Goal: Task Accomplishment & Management: Manage account settings

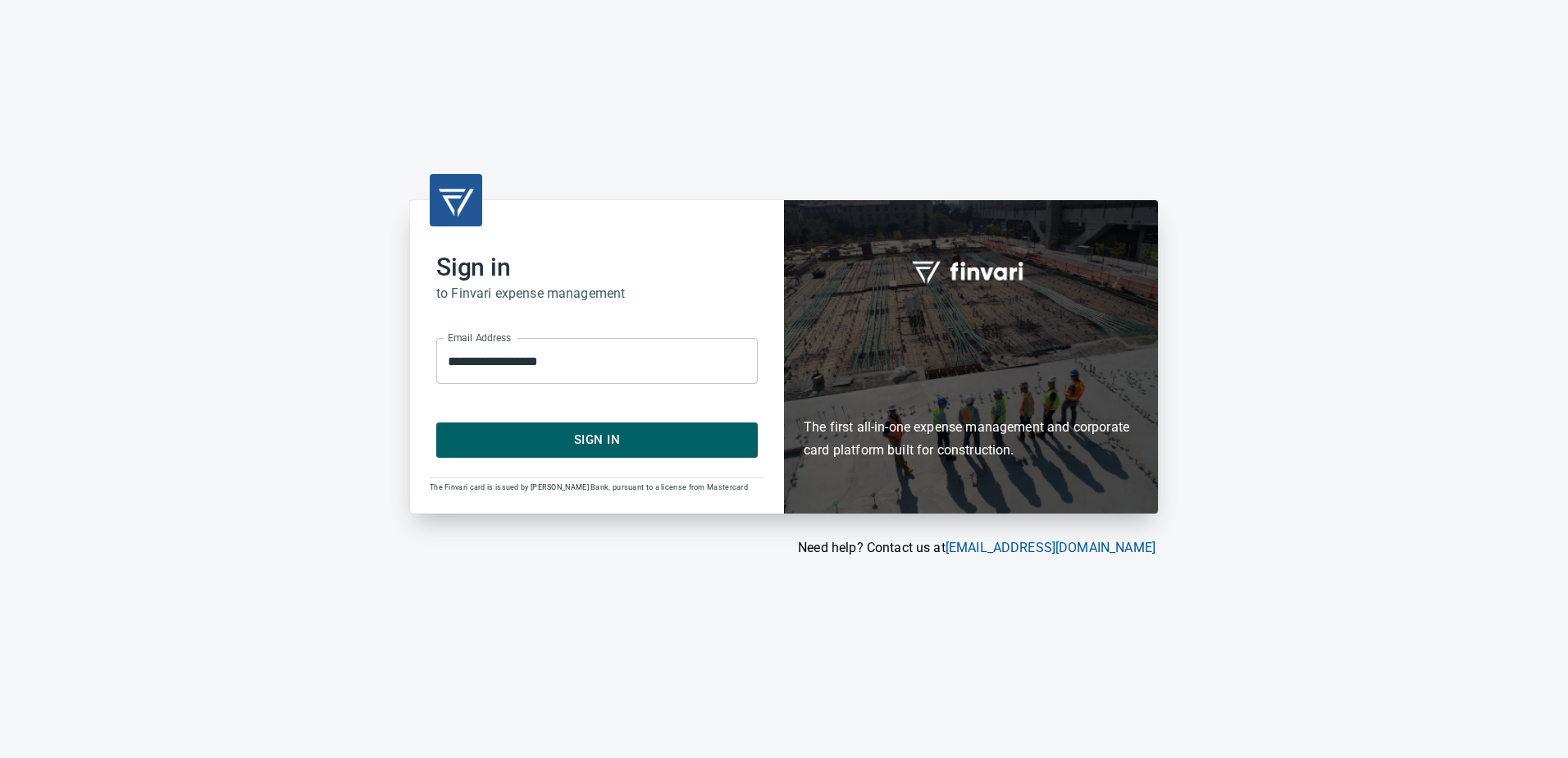
click at [644, 434] on span "Sign In" at bounding box center [597, 439] width 286 height 21
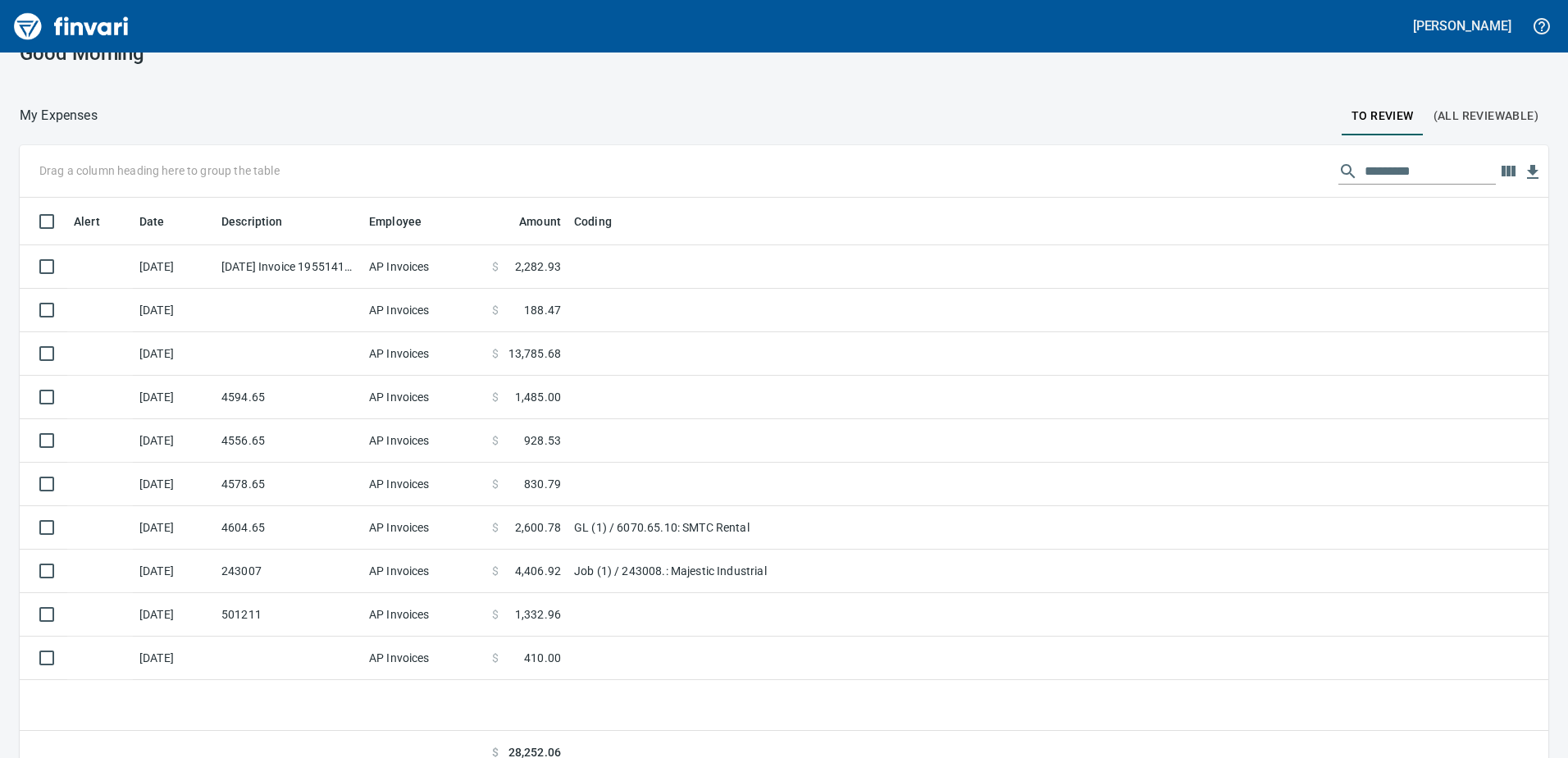
scroll to position [48, 0]
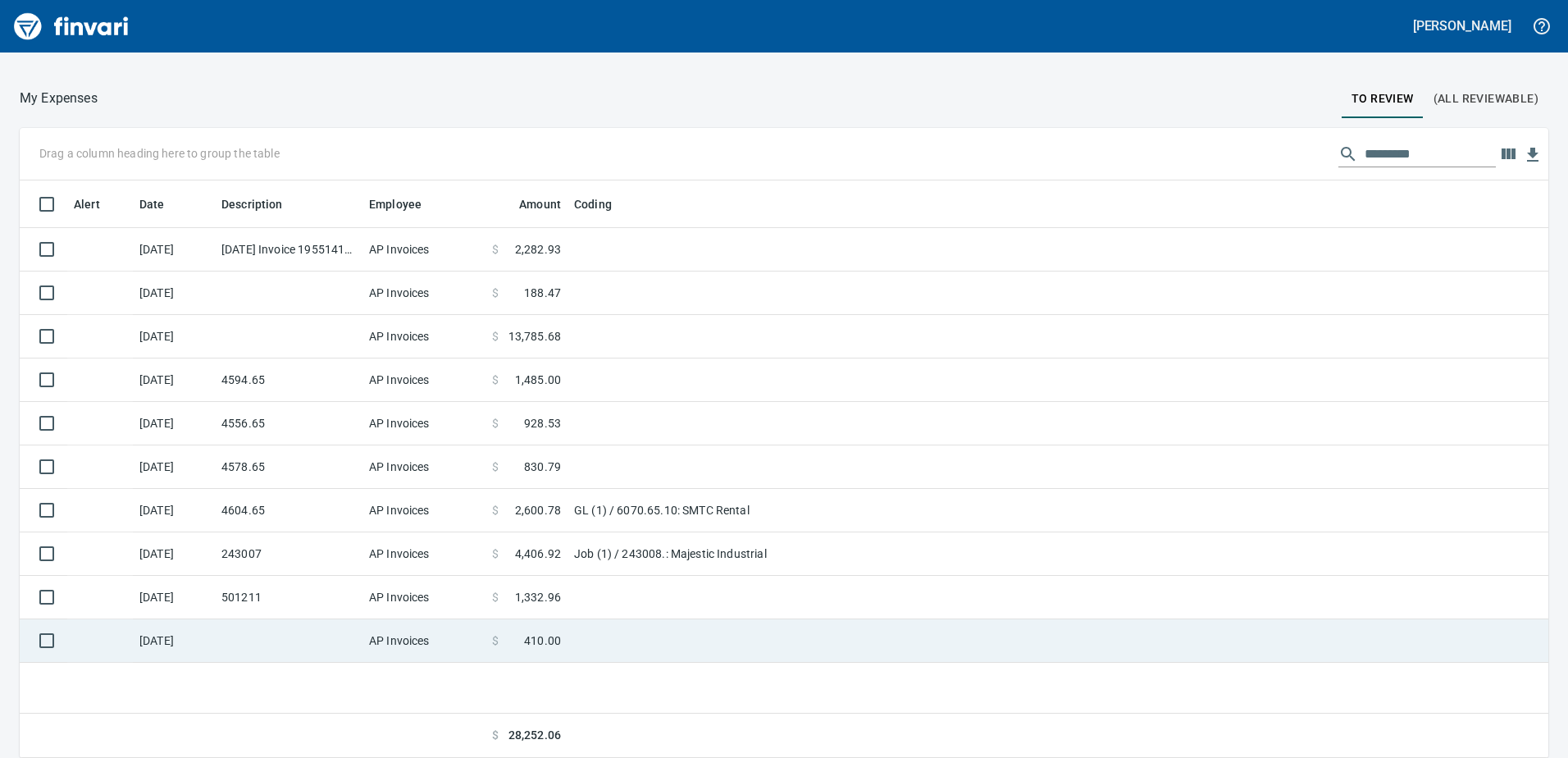
click at [580, 653] on td at bounding box center [772, 641] width 410 height 44
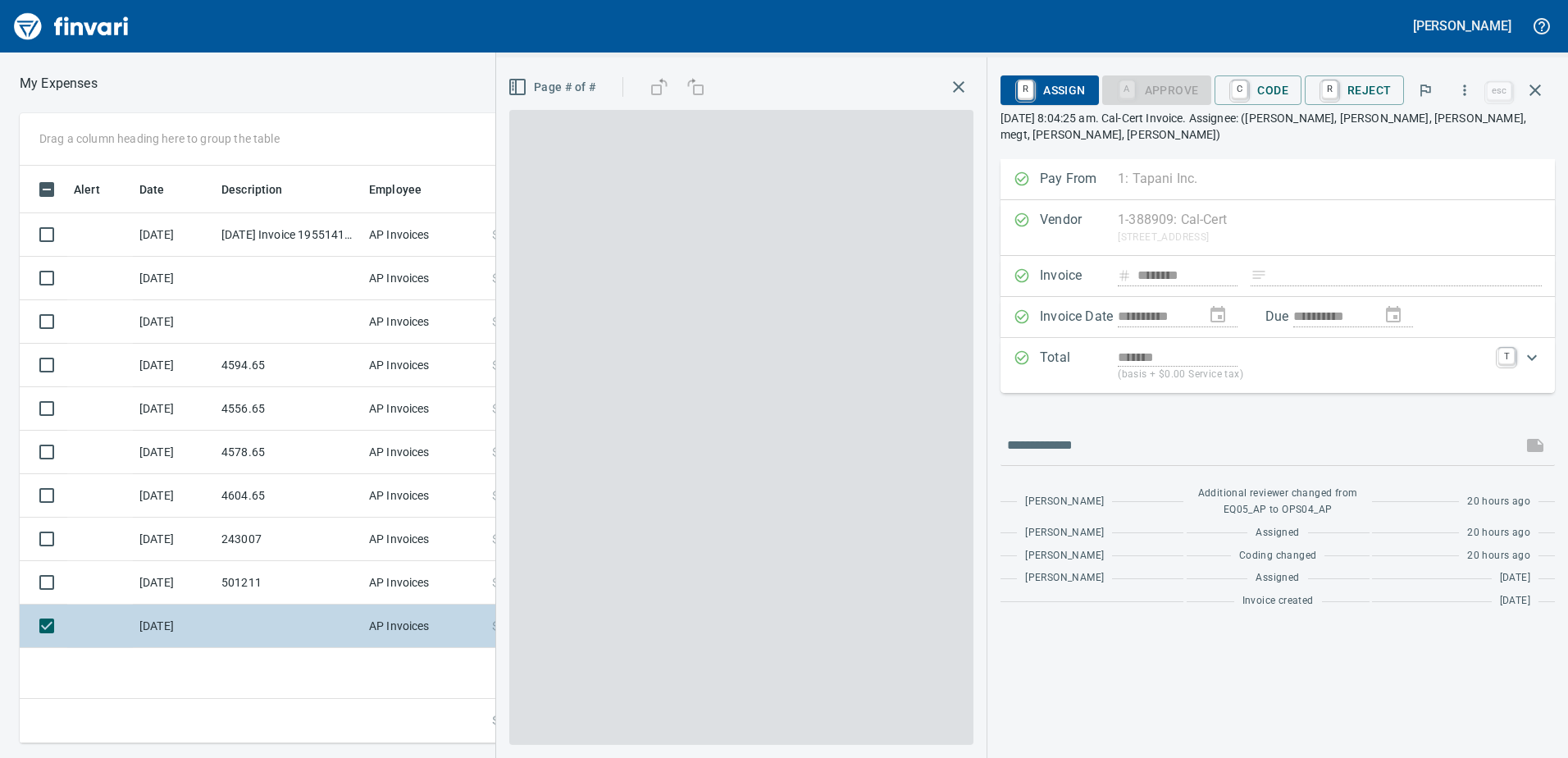
scroll to position [566, 1106]
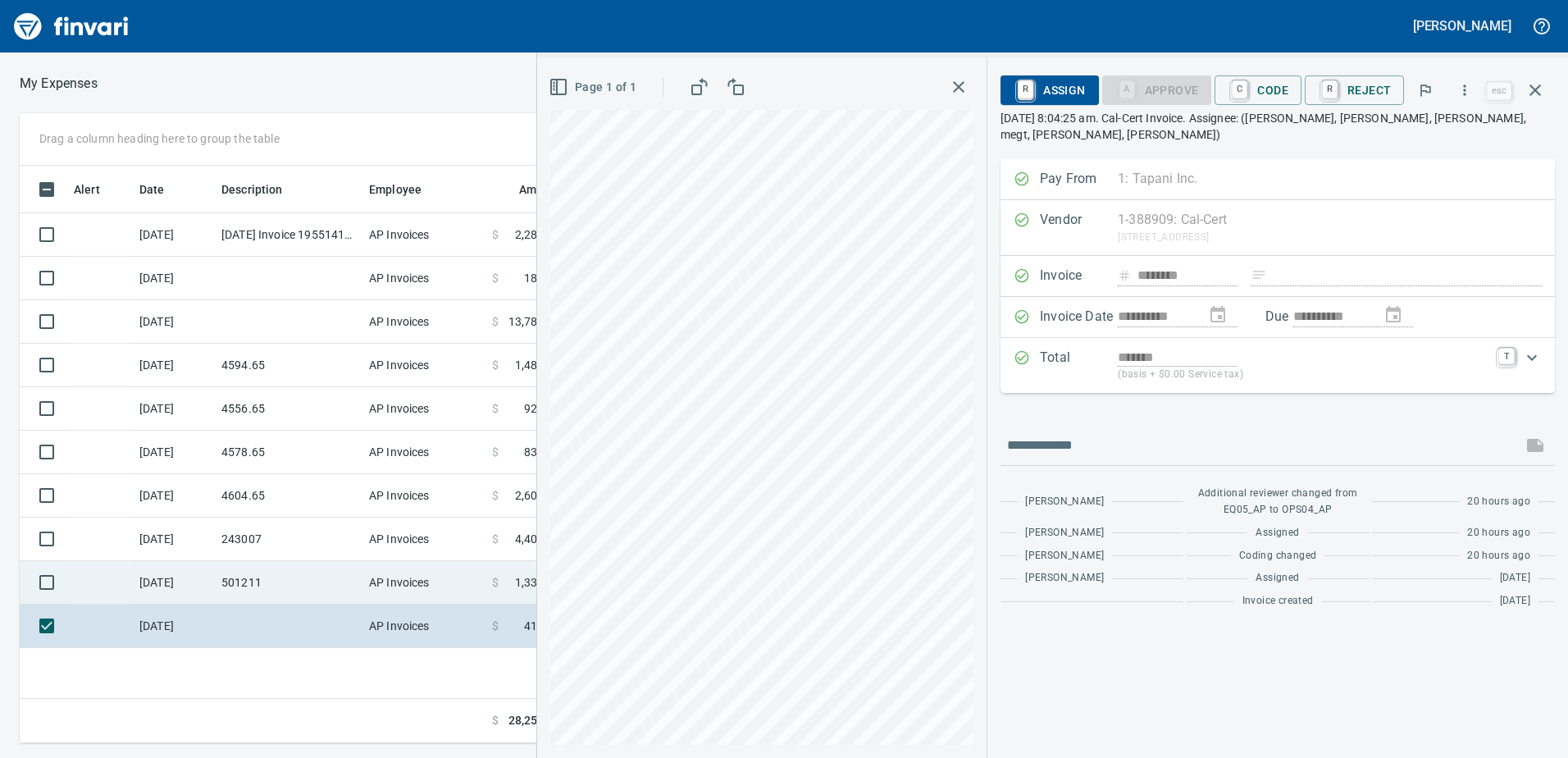
click at [361, 574] on td "501211" at bounding box center [289, 582] width 148 height 44
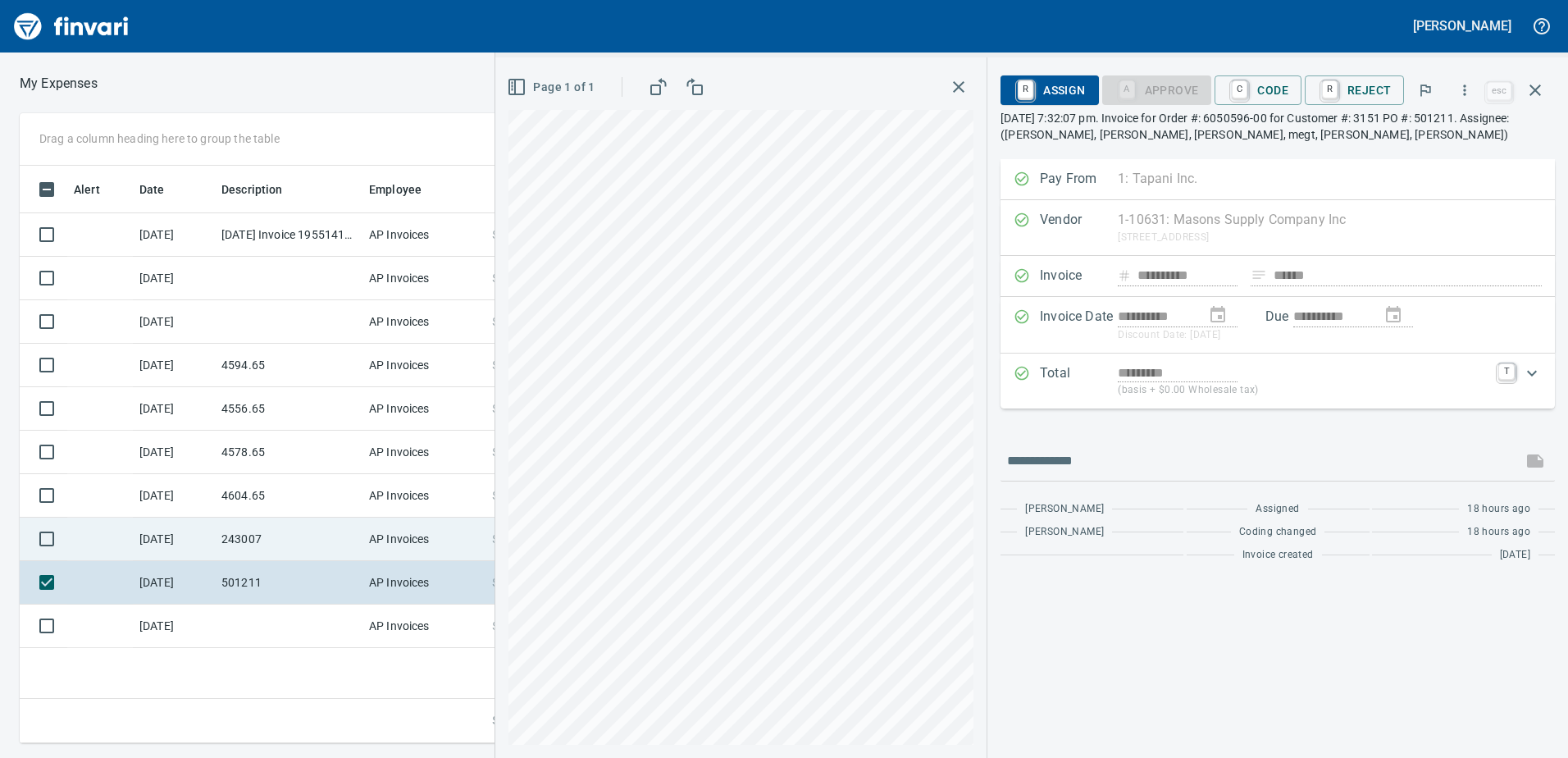
click at [342, 542] on td "243007" at bounding box center [289, 540] width 148 height 44
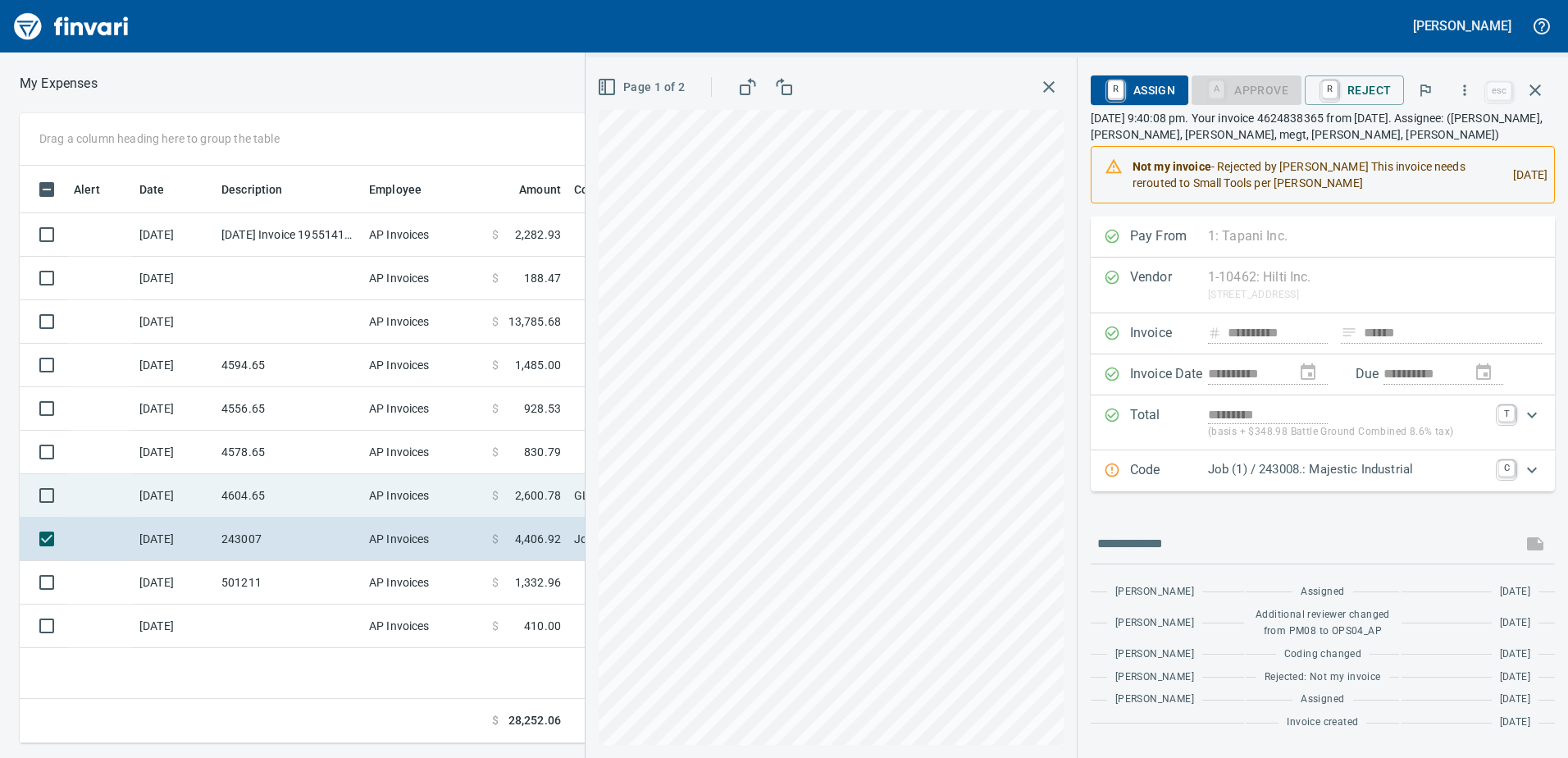
click at [321, 500] on td "4604.65" at bounding box center [289, 496] width 148 height 44
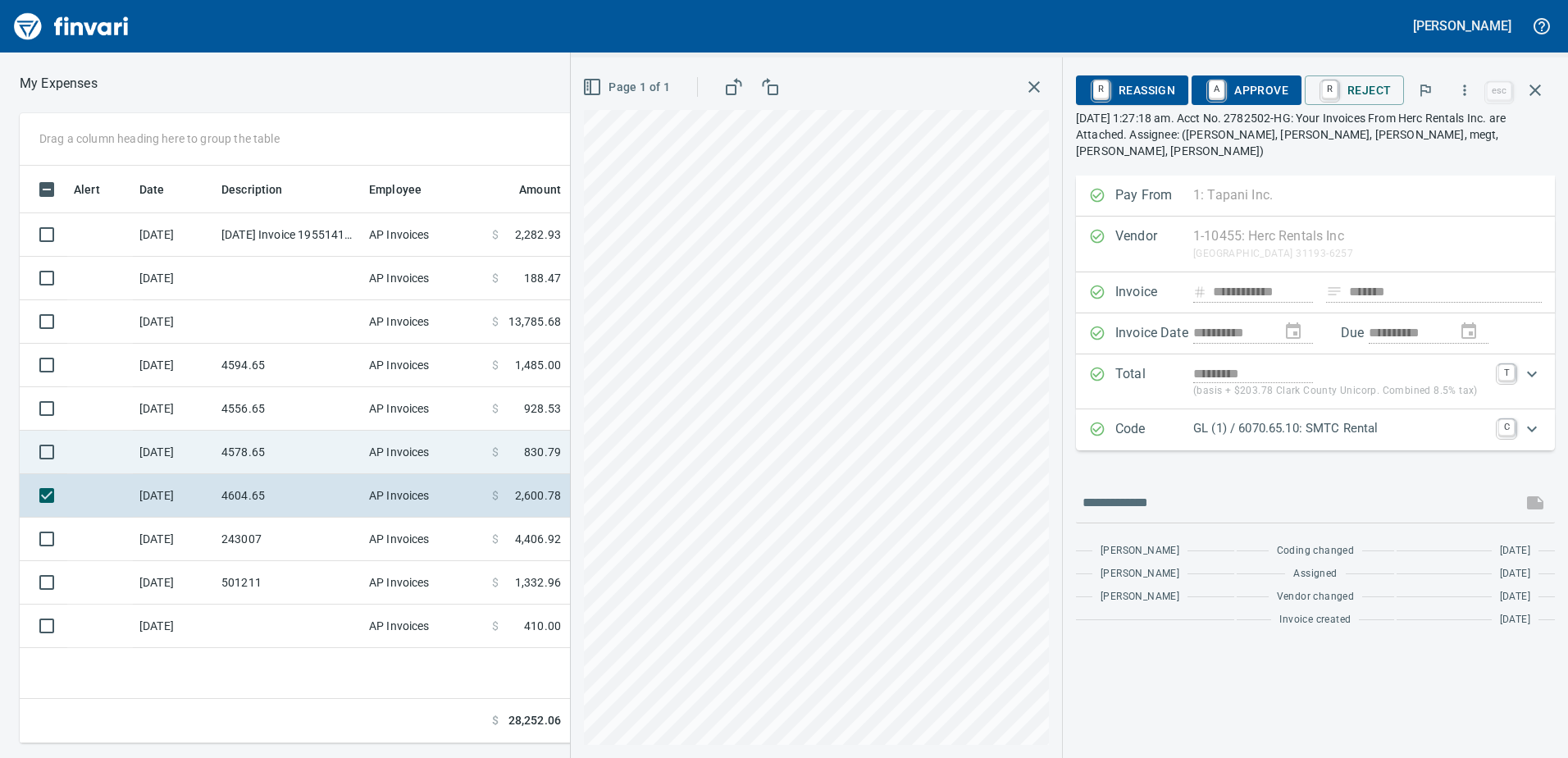
click at [244, 462] on td "4578.65" at bounding box center [289, 452] width 148 height 44
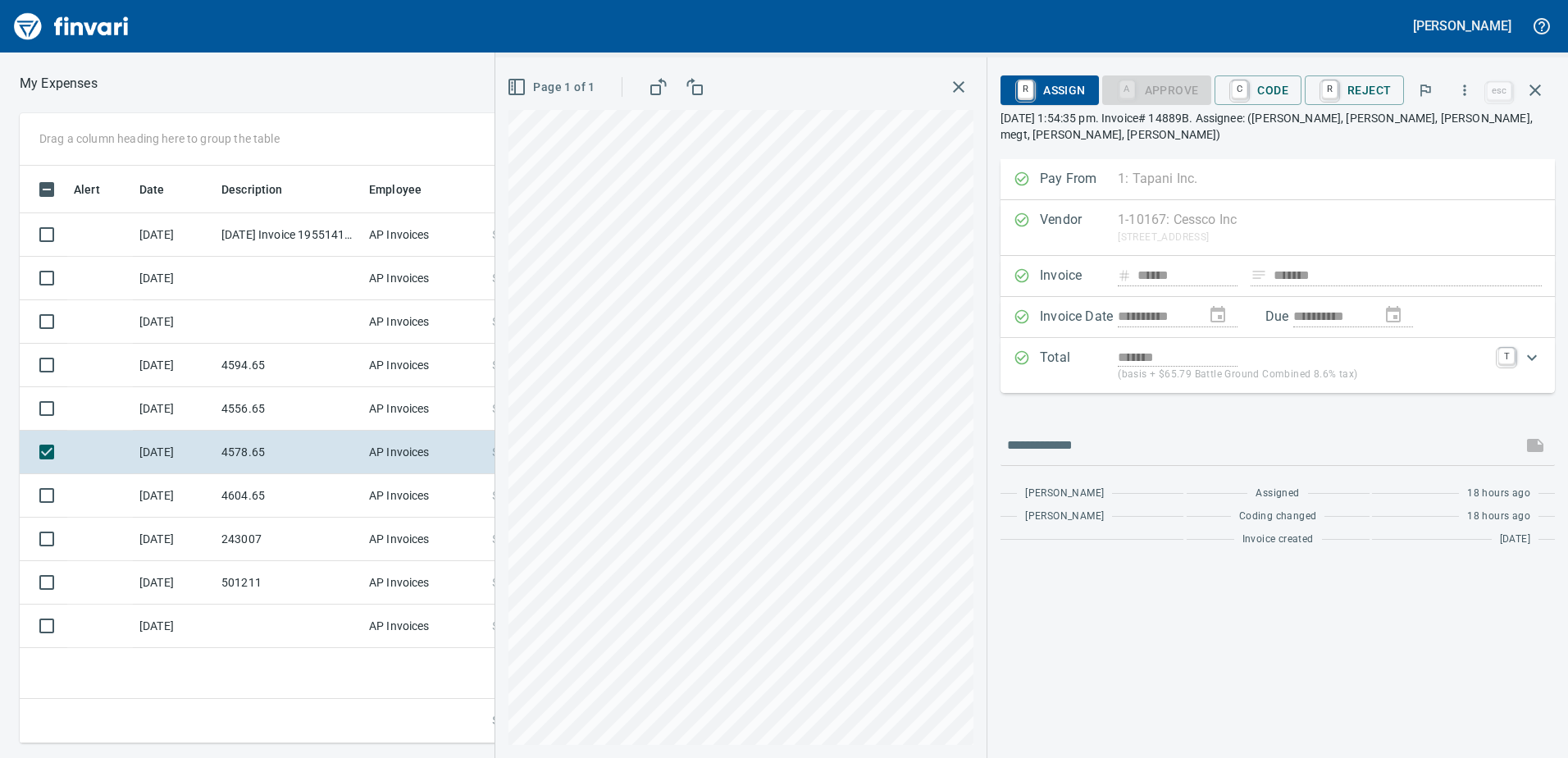
click at [1044, 205] on div "**********" at bounding box center [1030, 408] width 1072 height 700
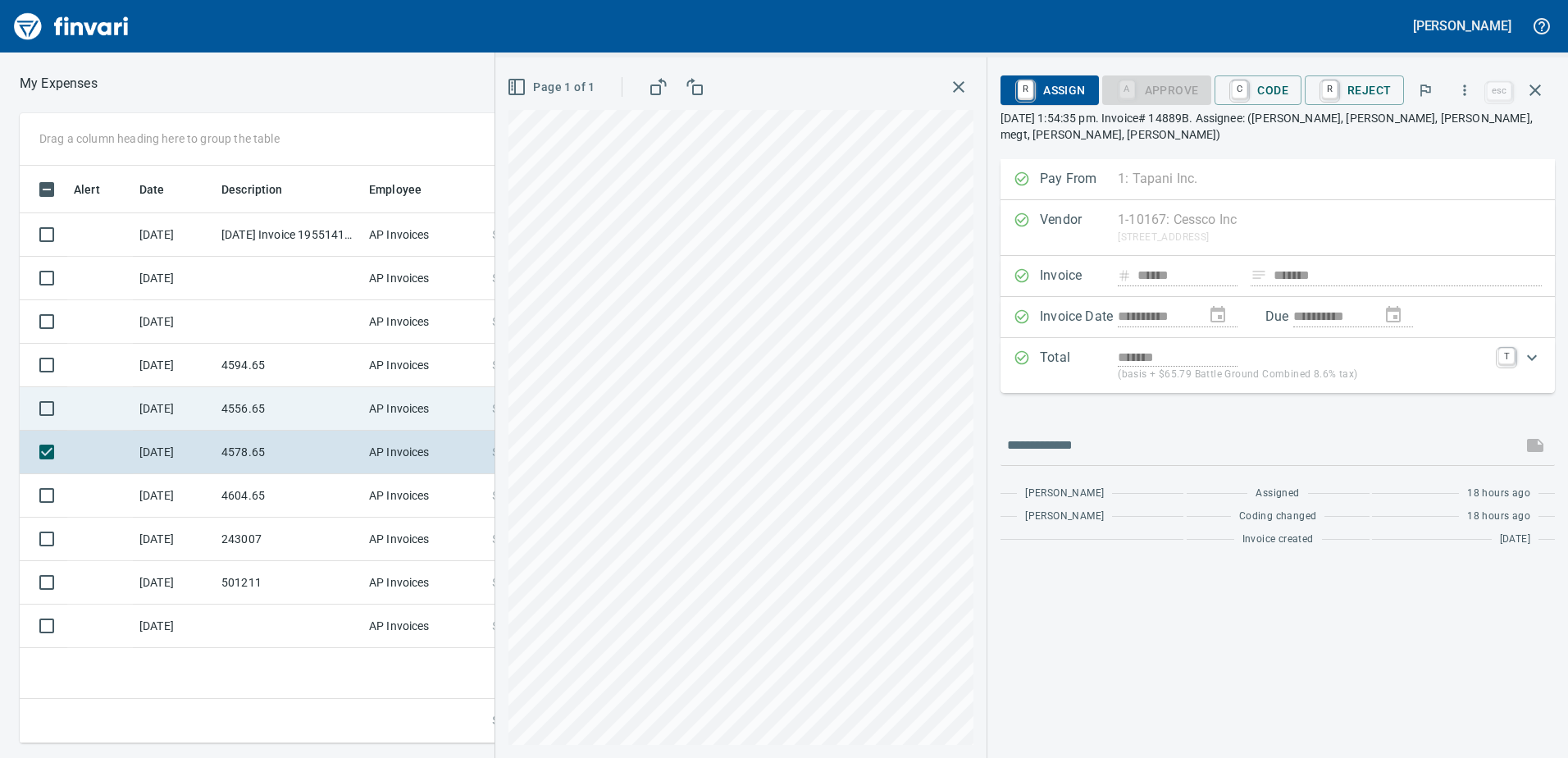
click at [375, 399] on td "AP Invoices" at bounding box center [423, 409] width 123 height 44
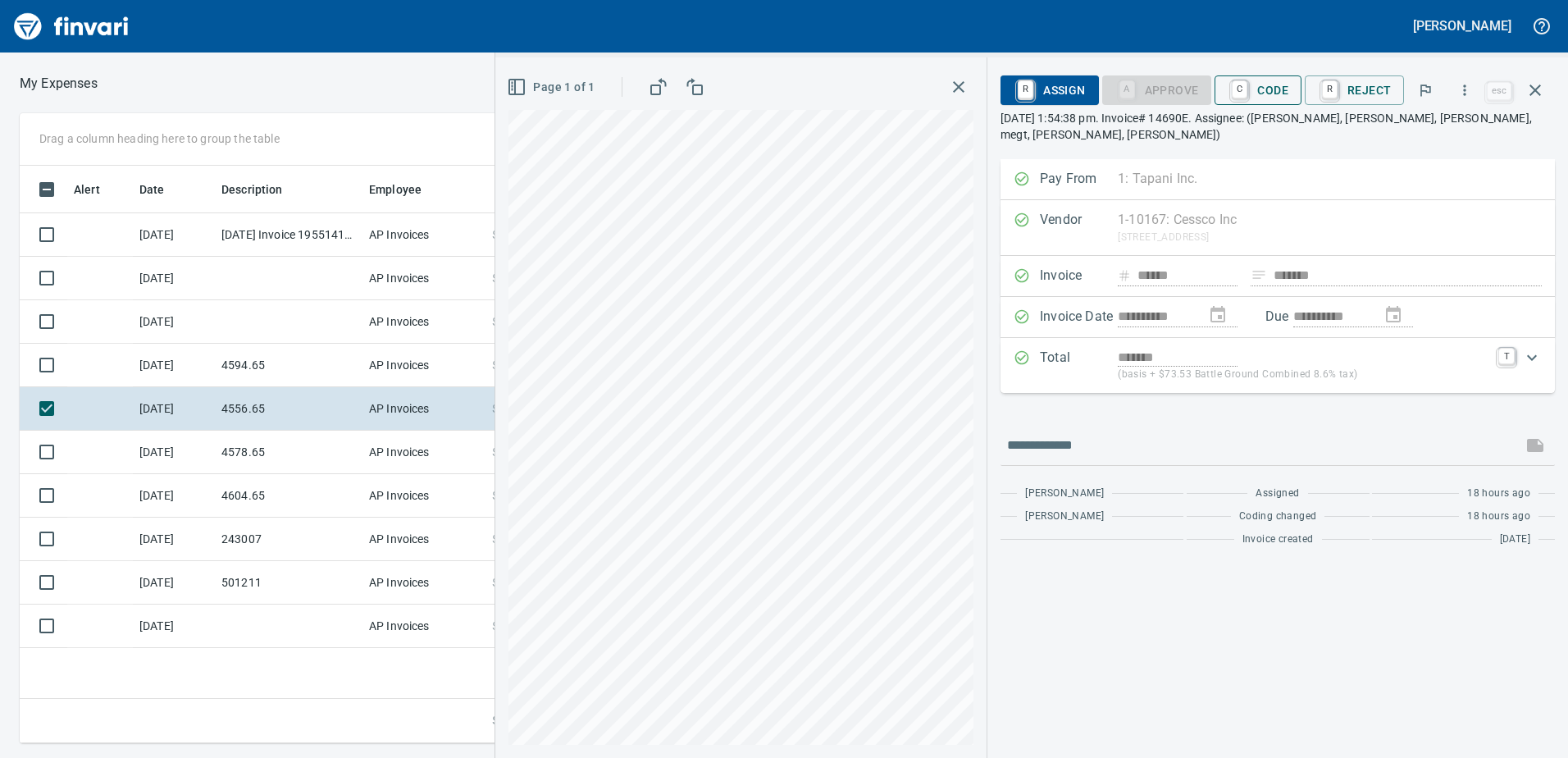
click at [1264, 94] on span "C Code" at bounding box center [1258, 90] width 60 height 28
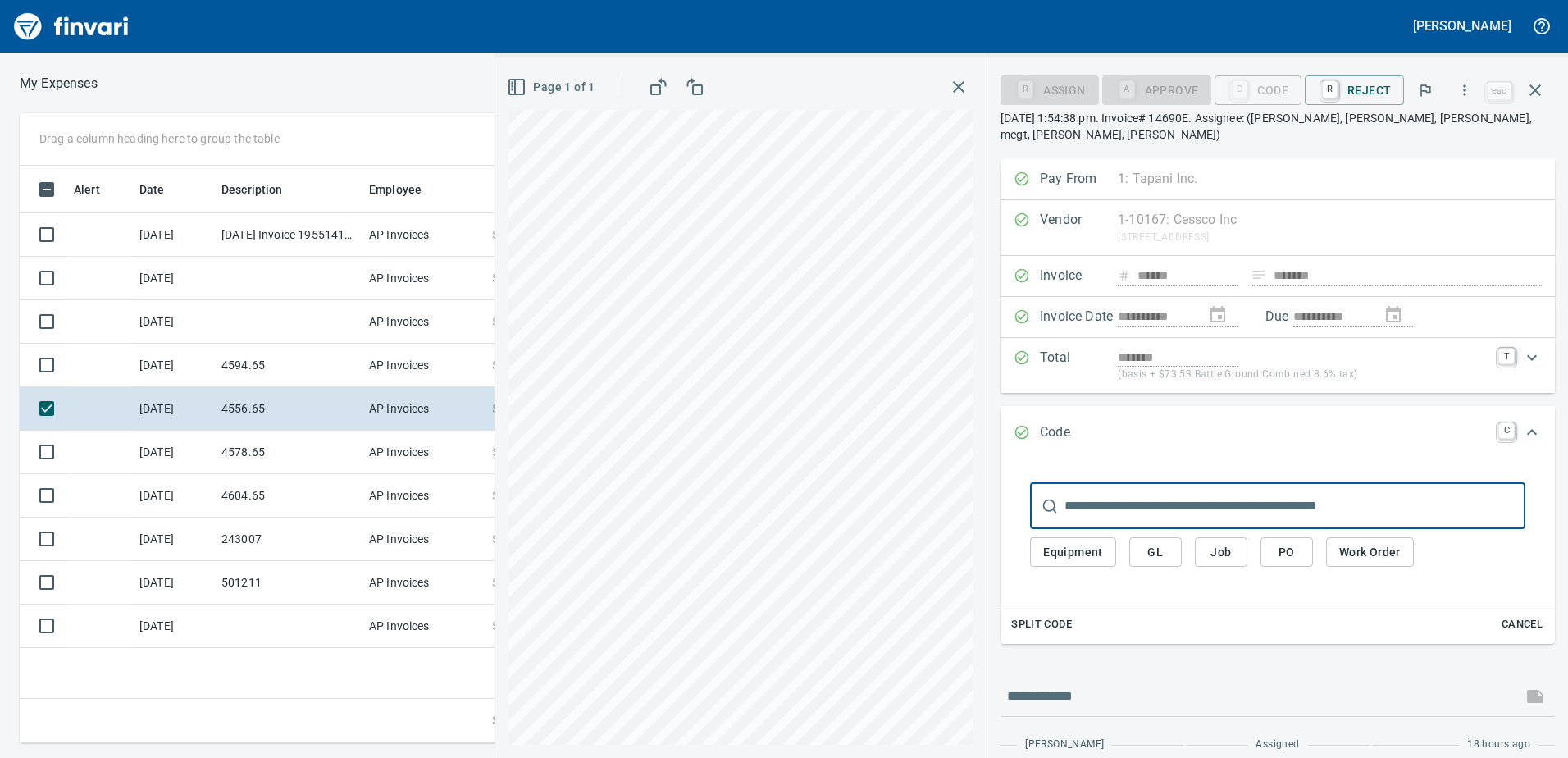
click at [1165, 542] on span "GL" at bounding box center [1155, 552] width 26 height 21
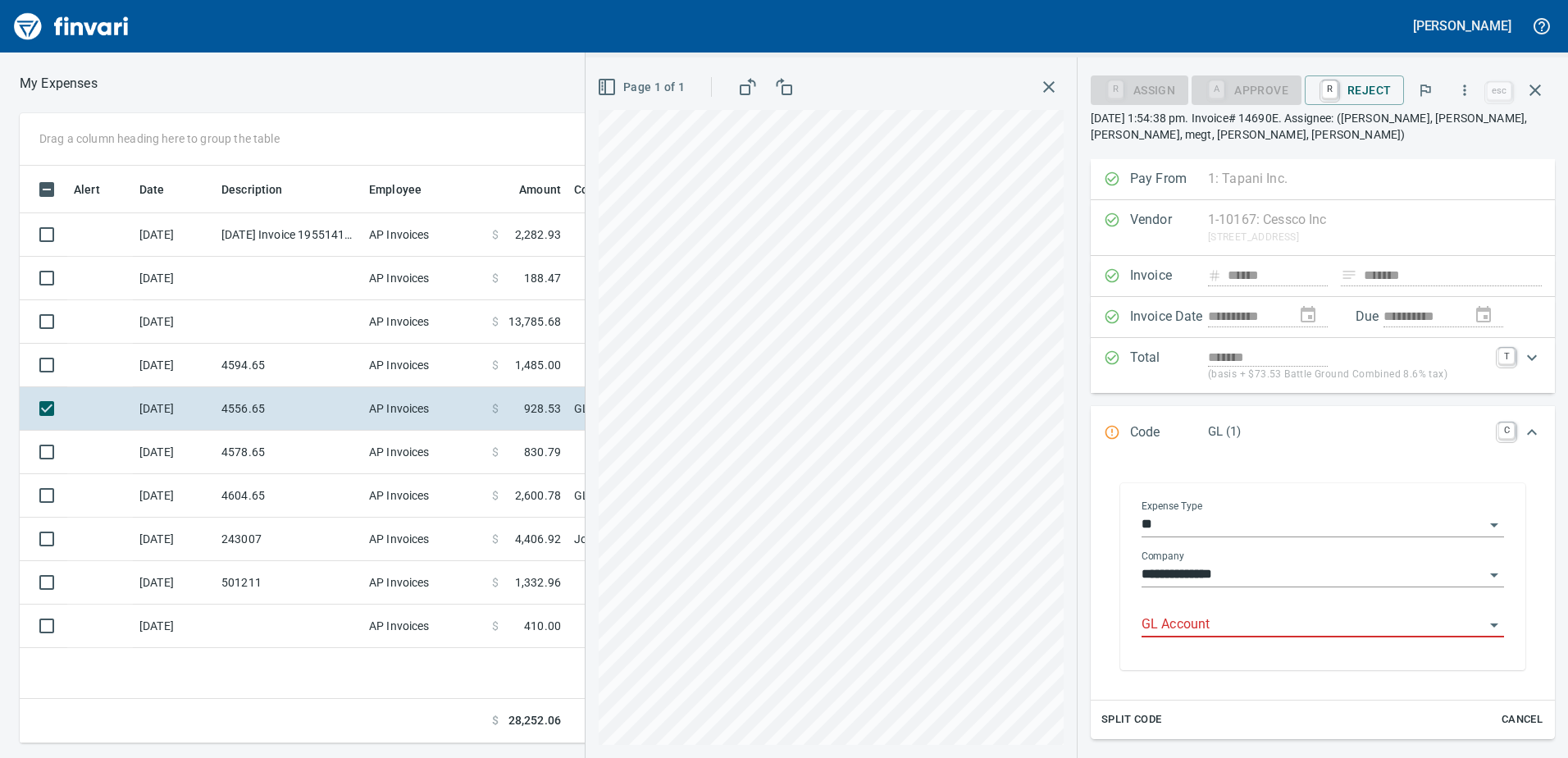
scroll to position [566, 1106]
click at [1205, 631] on input "GL Account" at bounding box center [1313, 624] width 343 height 23
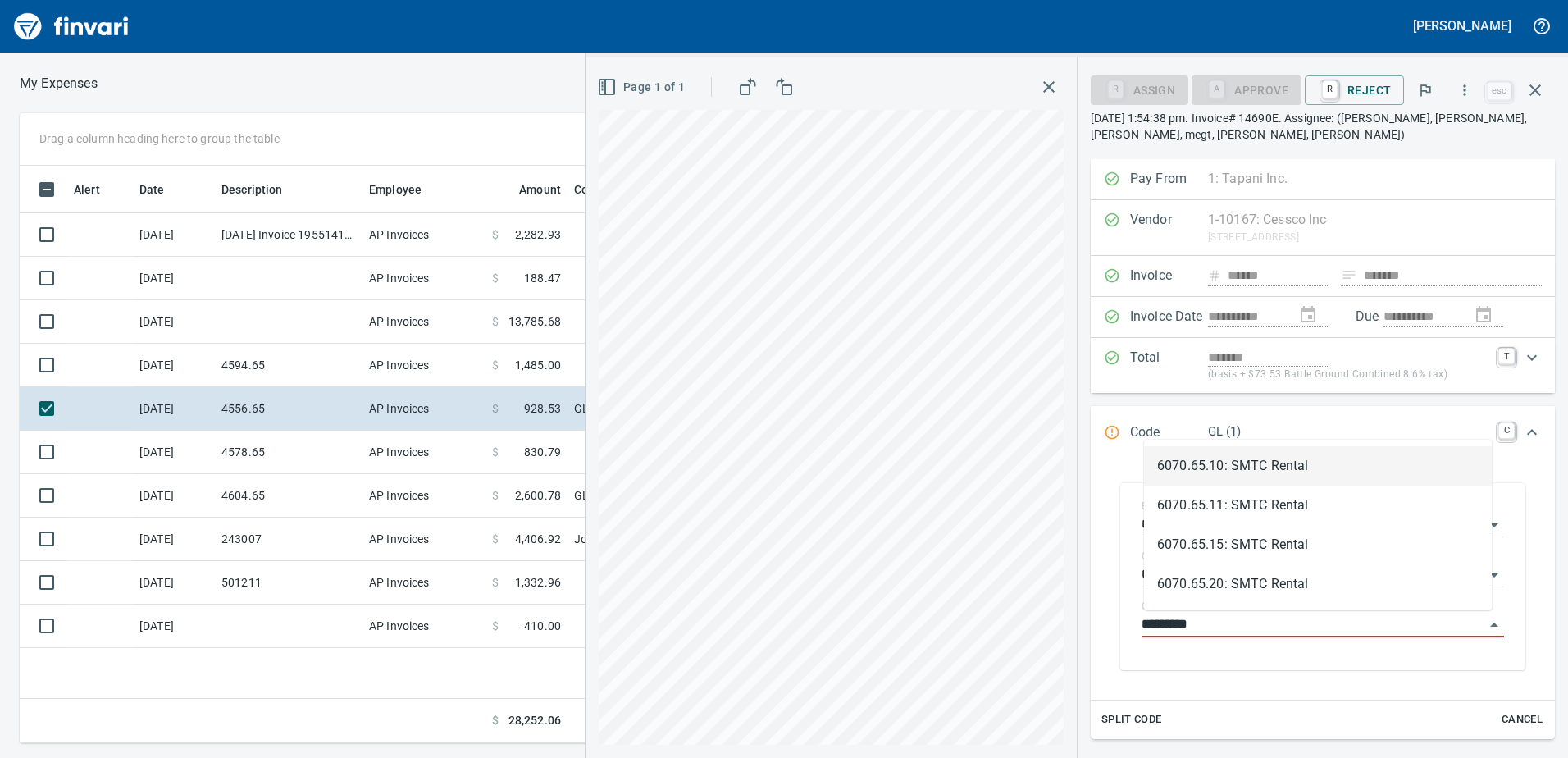
click at [1236, 467] on li "6070.65.10: SMTC Rental" at bounding box center [1317, 466] width 348 height 40
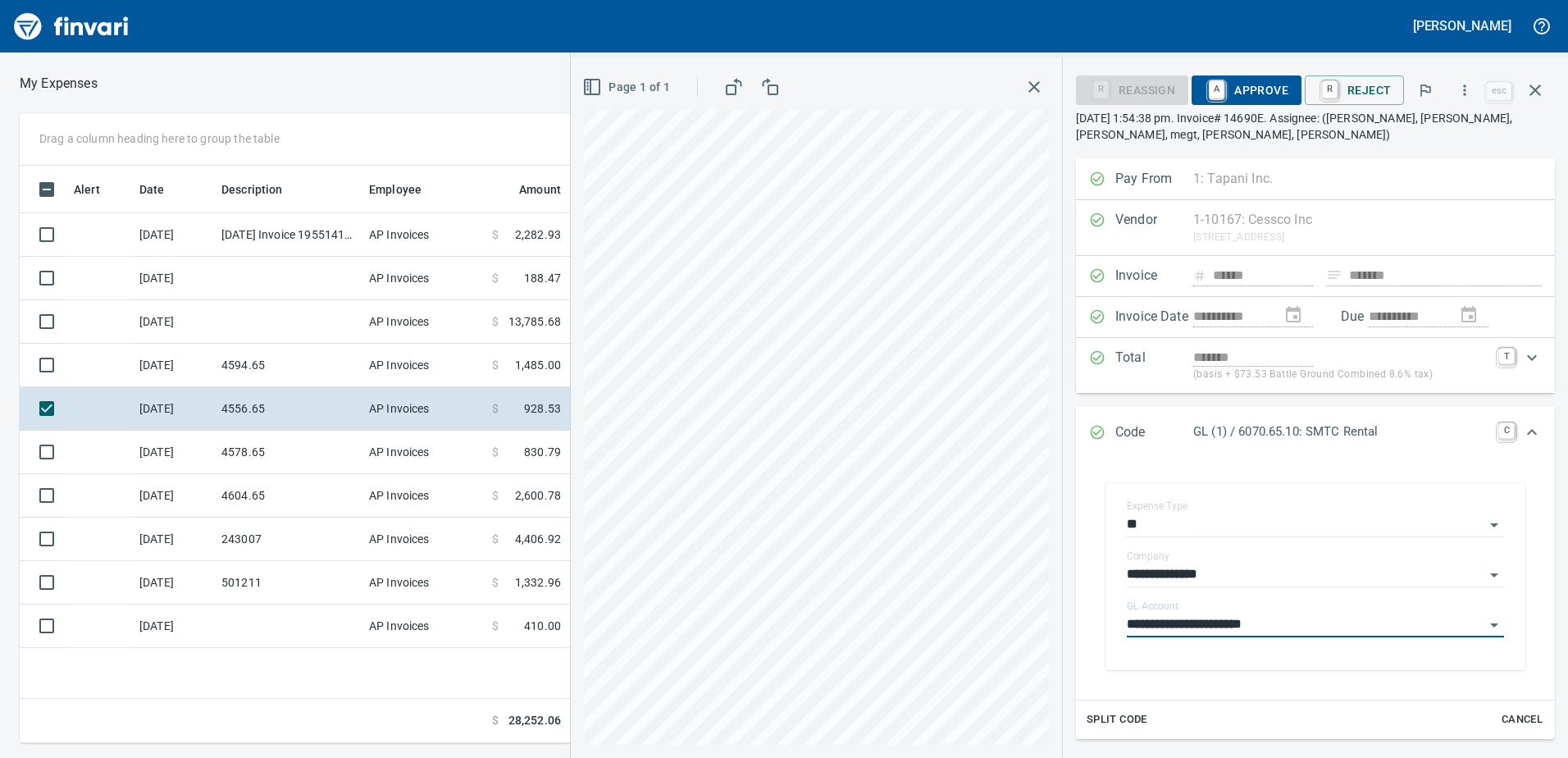
type input "**********"
click at [1521, 430] on icon "Expand" at bounding box center [1531, 433] width 20 height 20
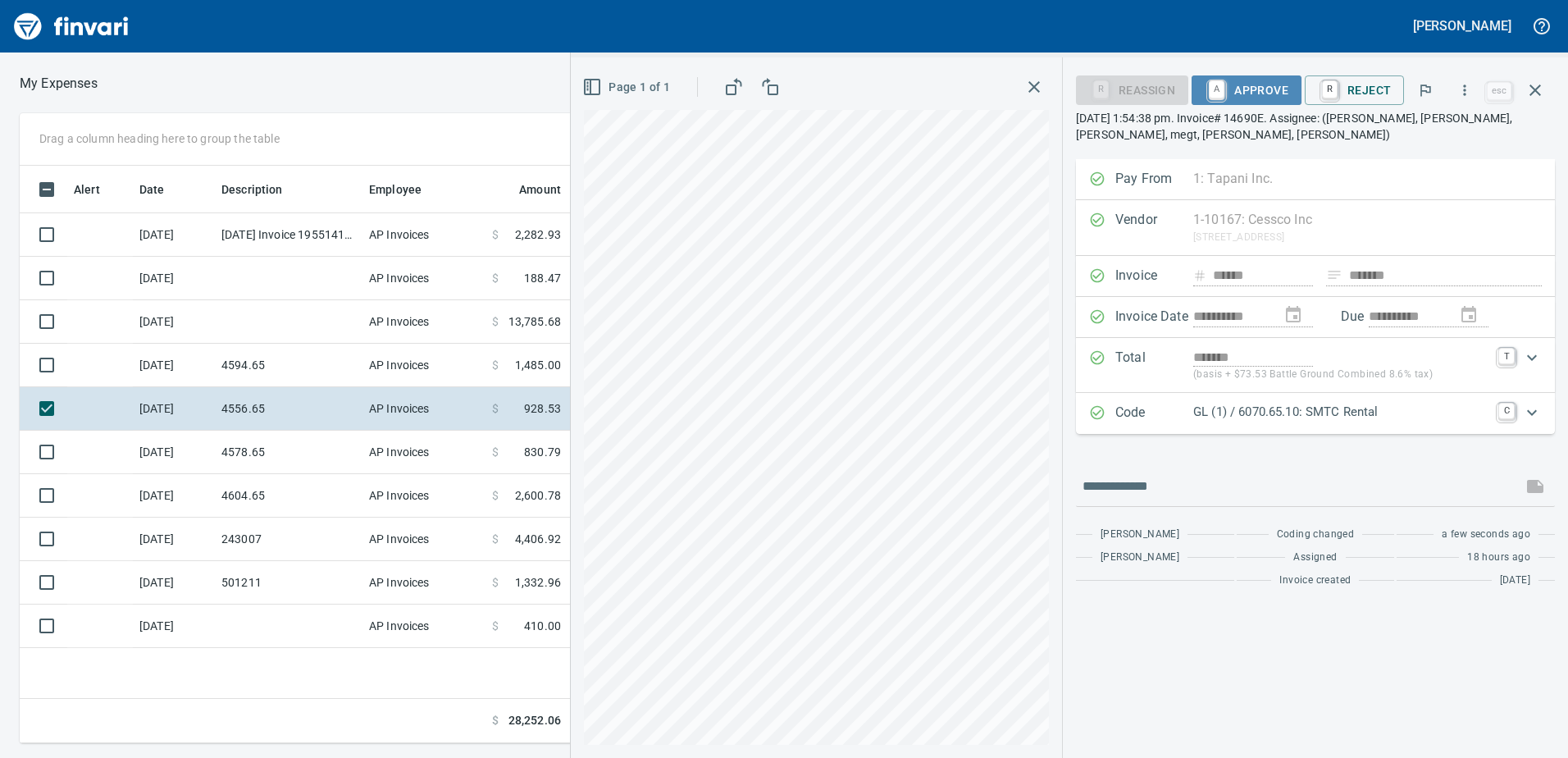
click at [1248, 96] on span "A Approve" at bounding box center [1246, 90] width 83 height 28
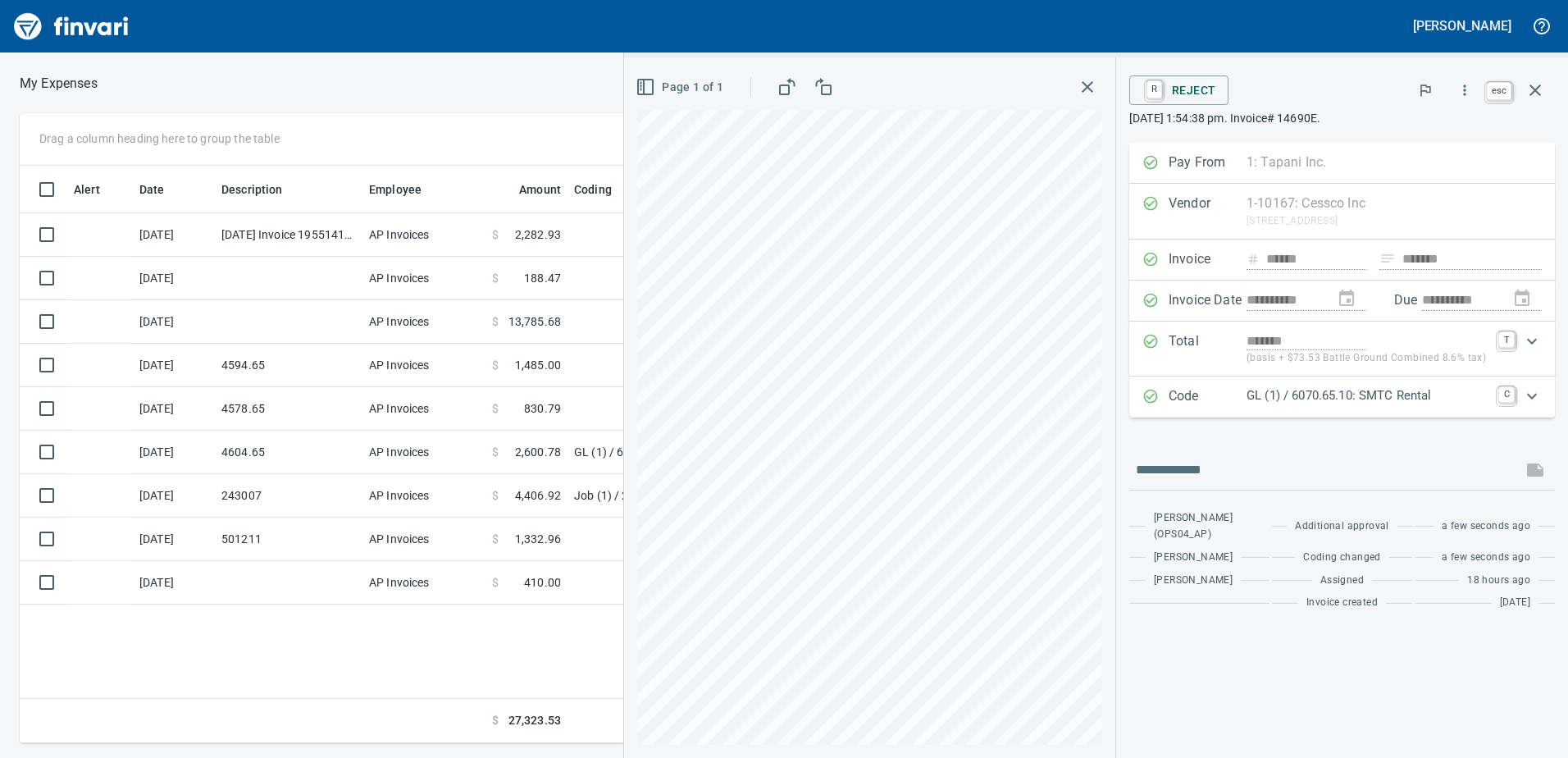
click at [1531, 87] on icon "button" at bounding box center [1535, 90] width 12 height 12
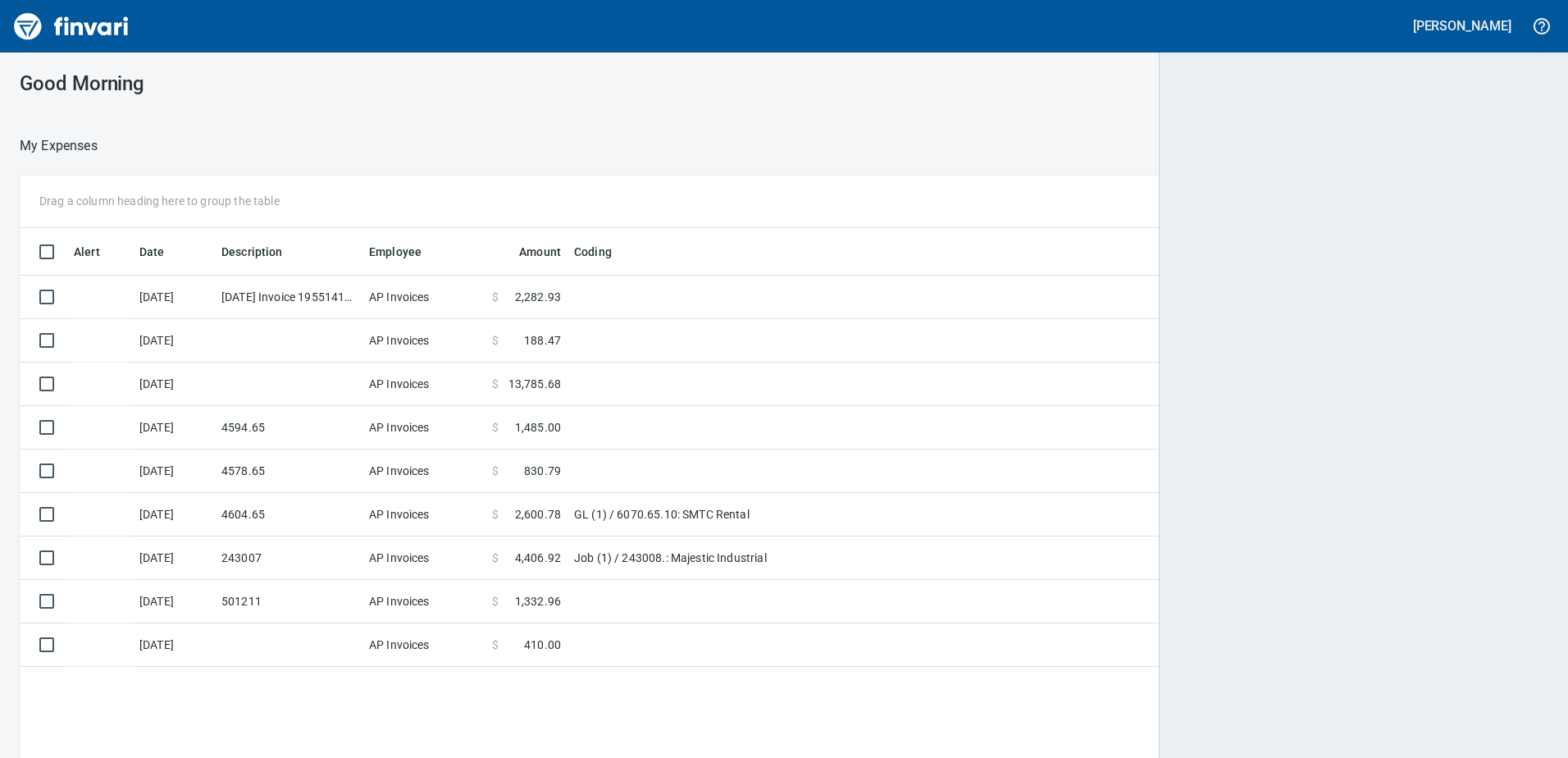
scroll to position [2, 2]
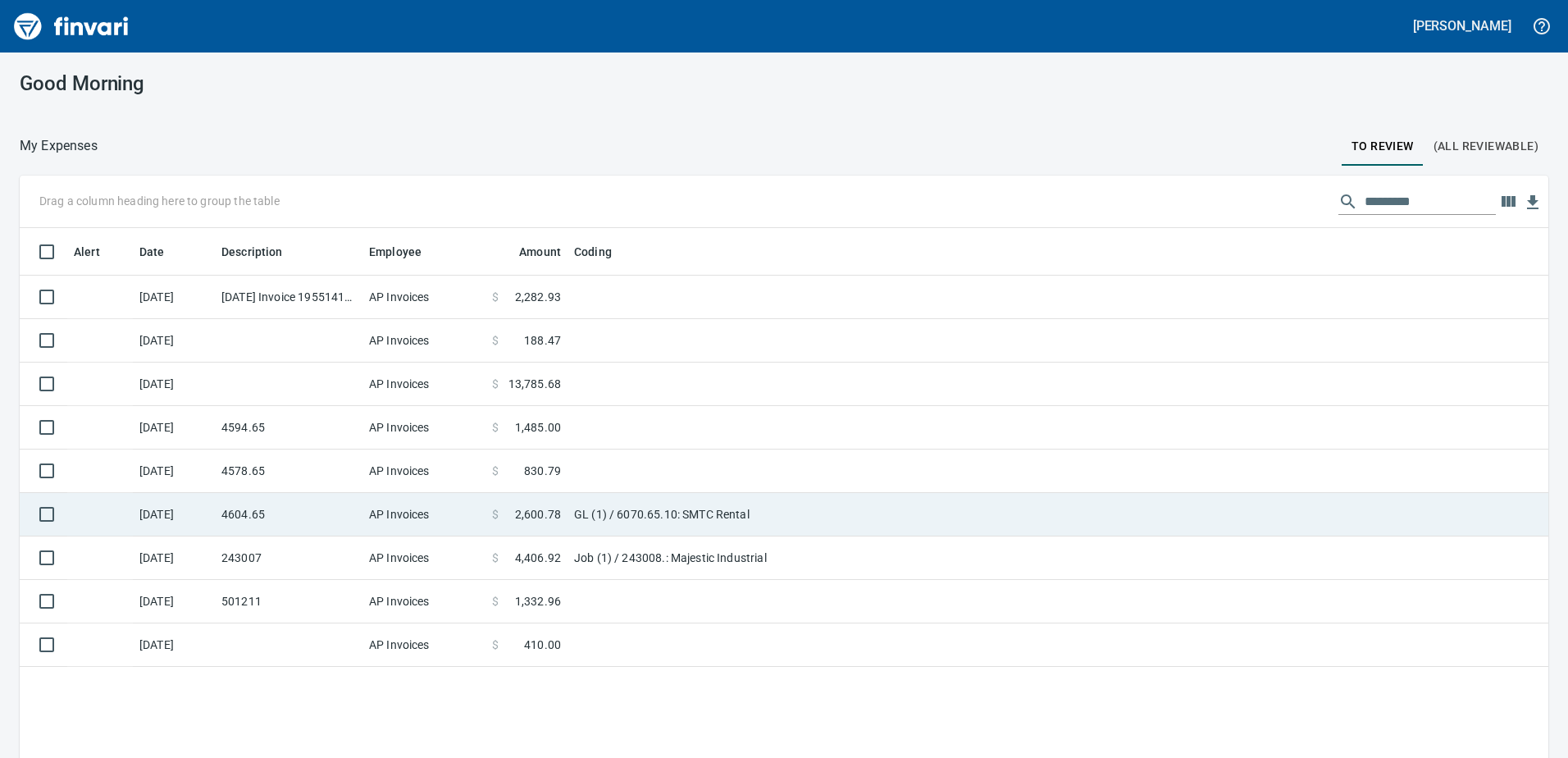
click at [752, 505] on td "GL (1) / 6070.65.10: SMTC Rental" at bounding box center [772, 515] width 410 height 44
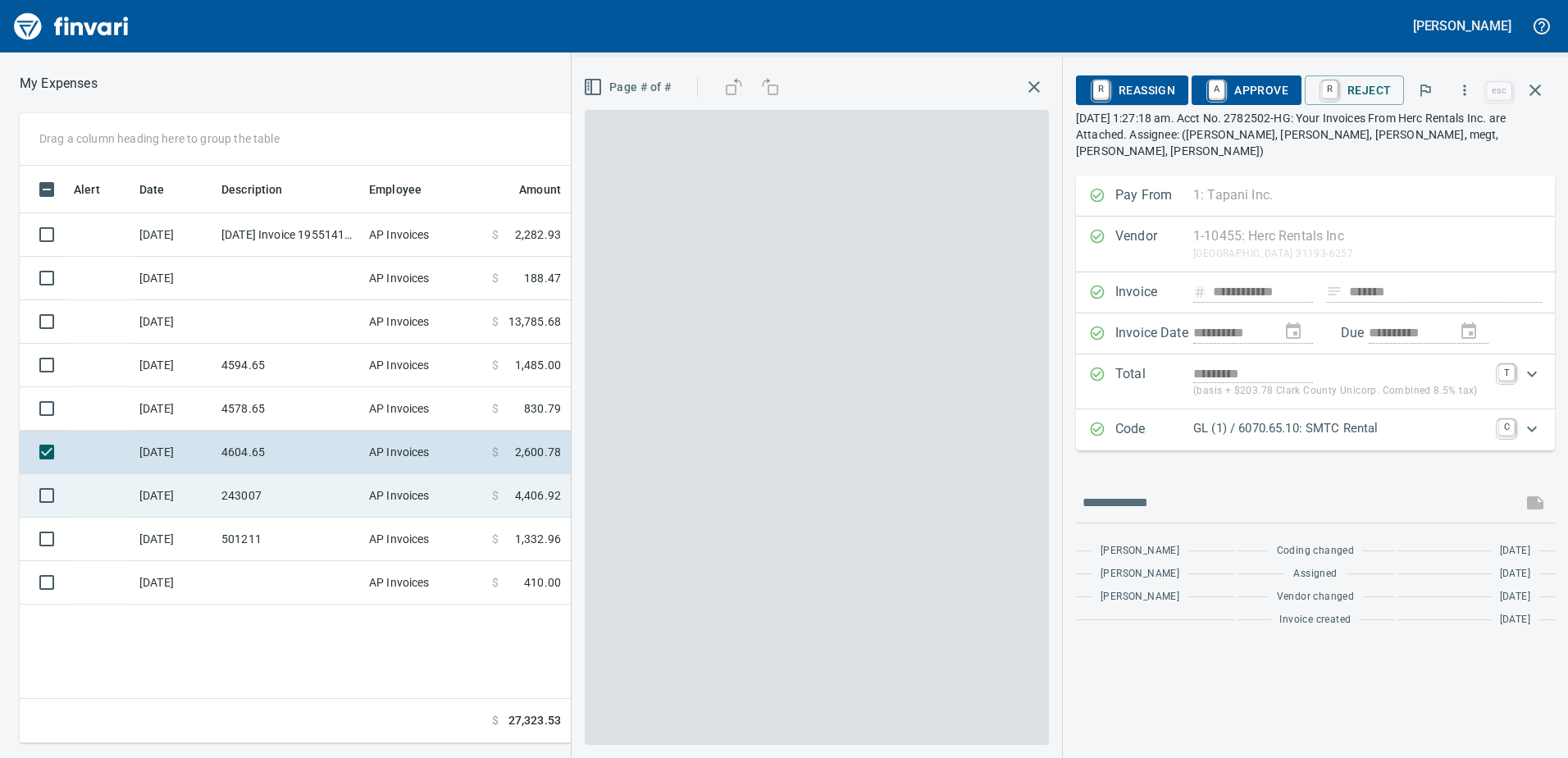
scroll to position [566, 1106]
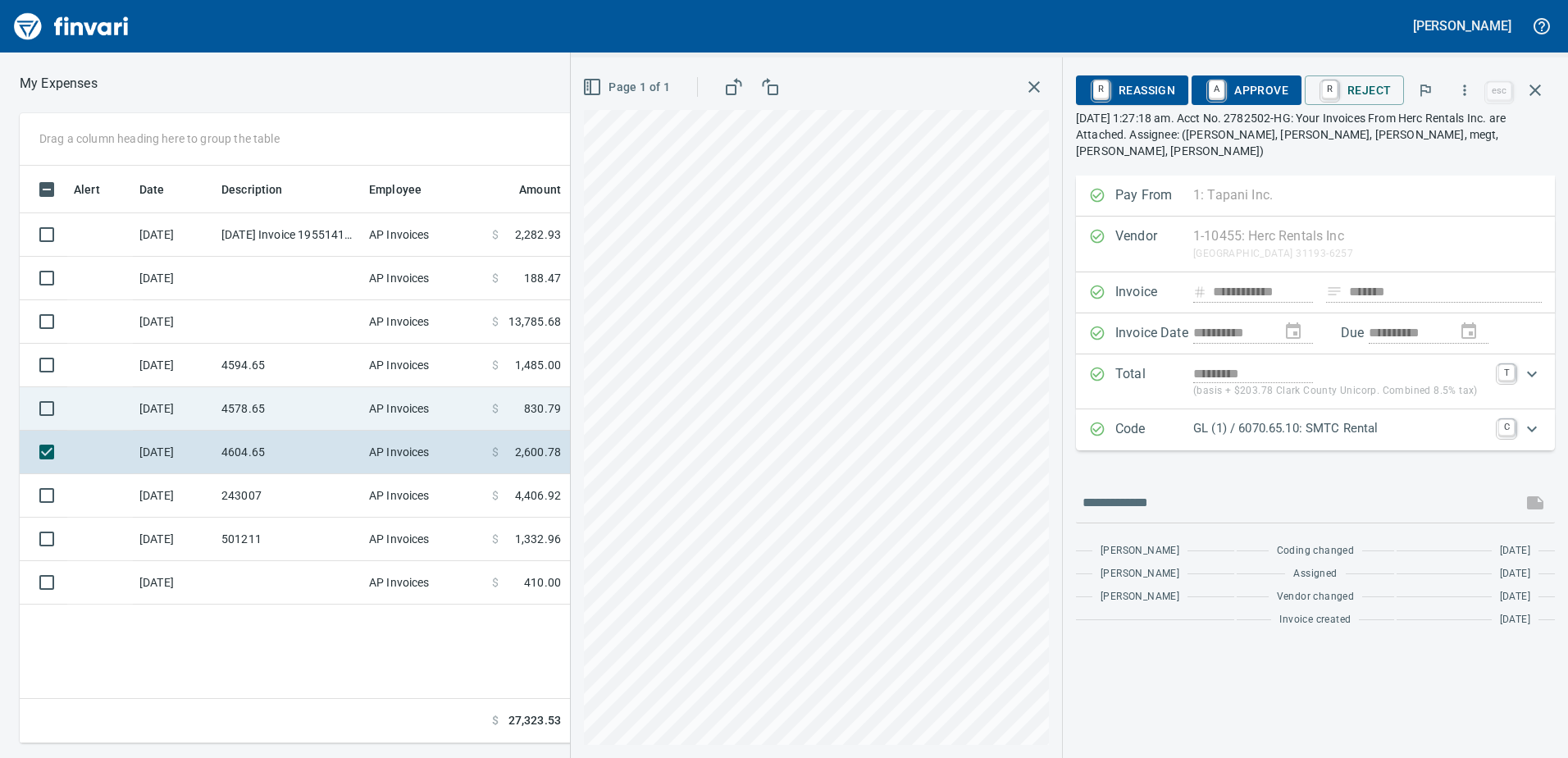
click at [305, 410] on td "4578.65" at bounding box center [289, 409] width 148 height 44
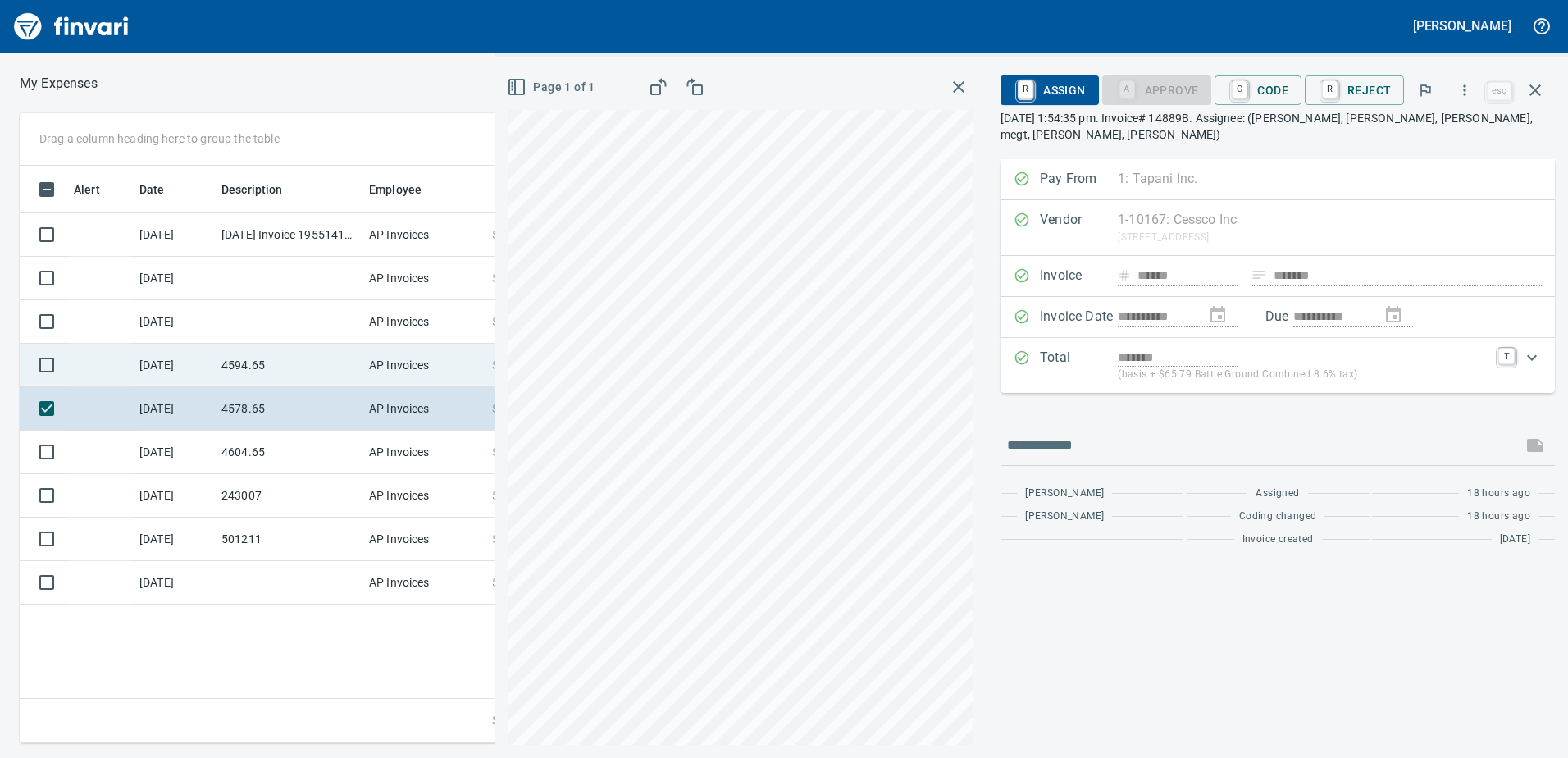
click at [300, 348] on td "4594.65" at bounding box center [289, 365] width 148 height 44
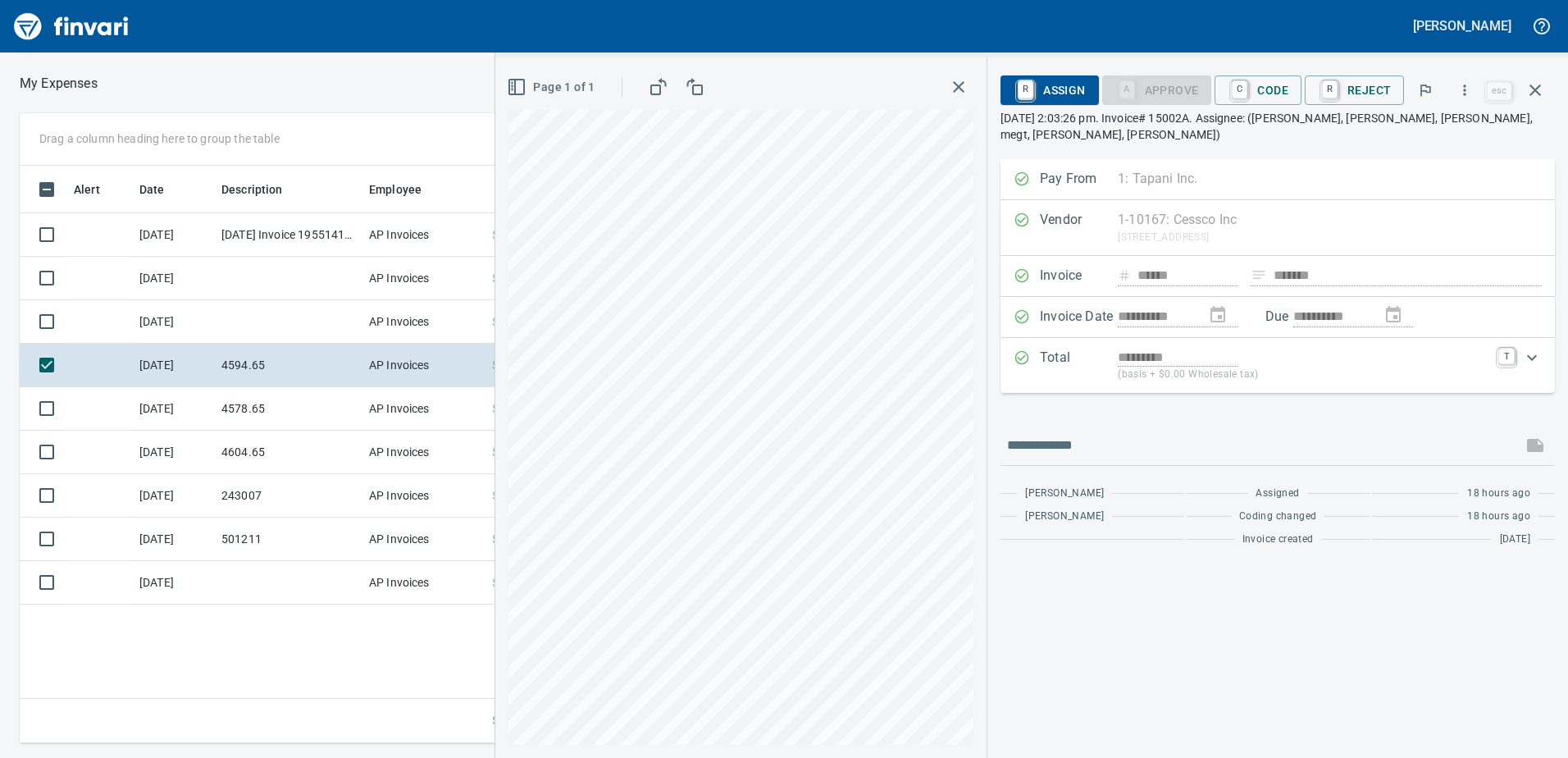
scroll to position [566, 1106]
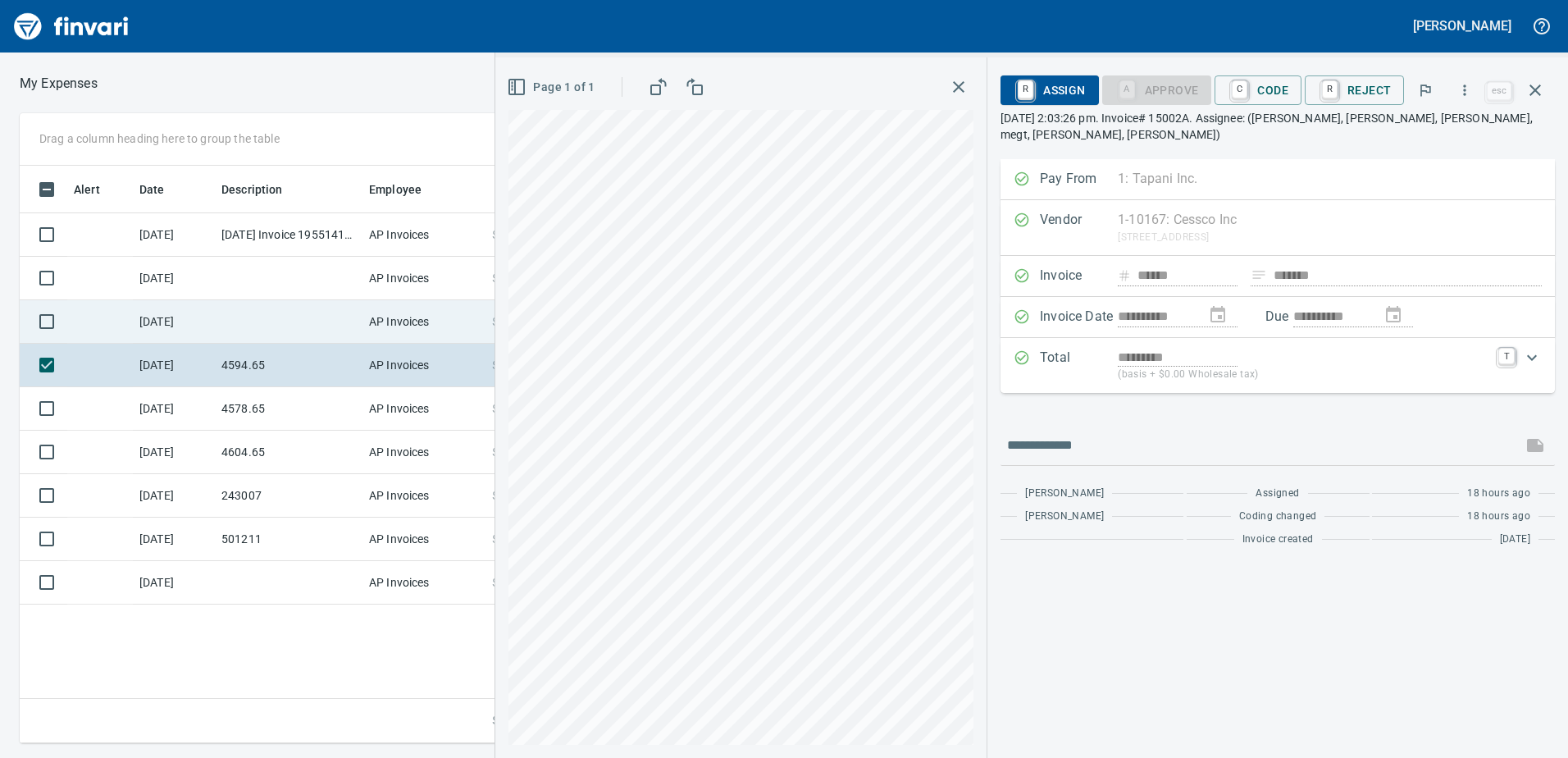
click at [314, 326] on td at bounding box center [289, 322] width 148 height 44
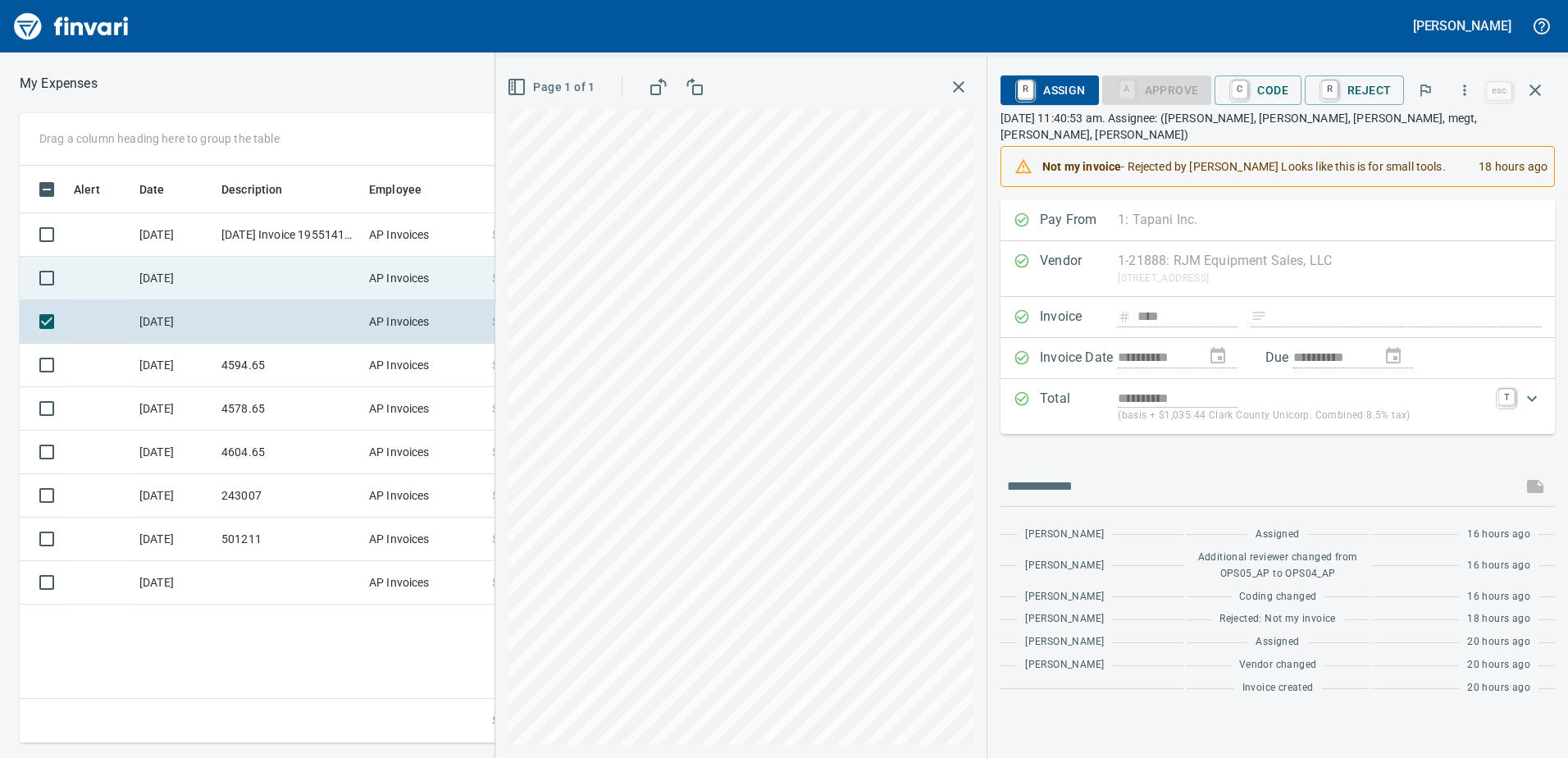
click at [296, 287] on td at bounding box center [289, 279] width 148 height 44
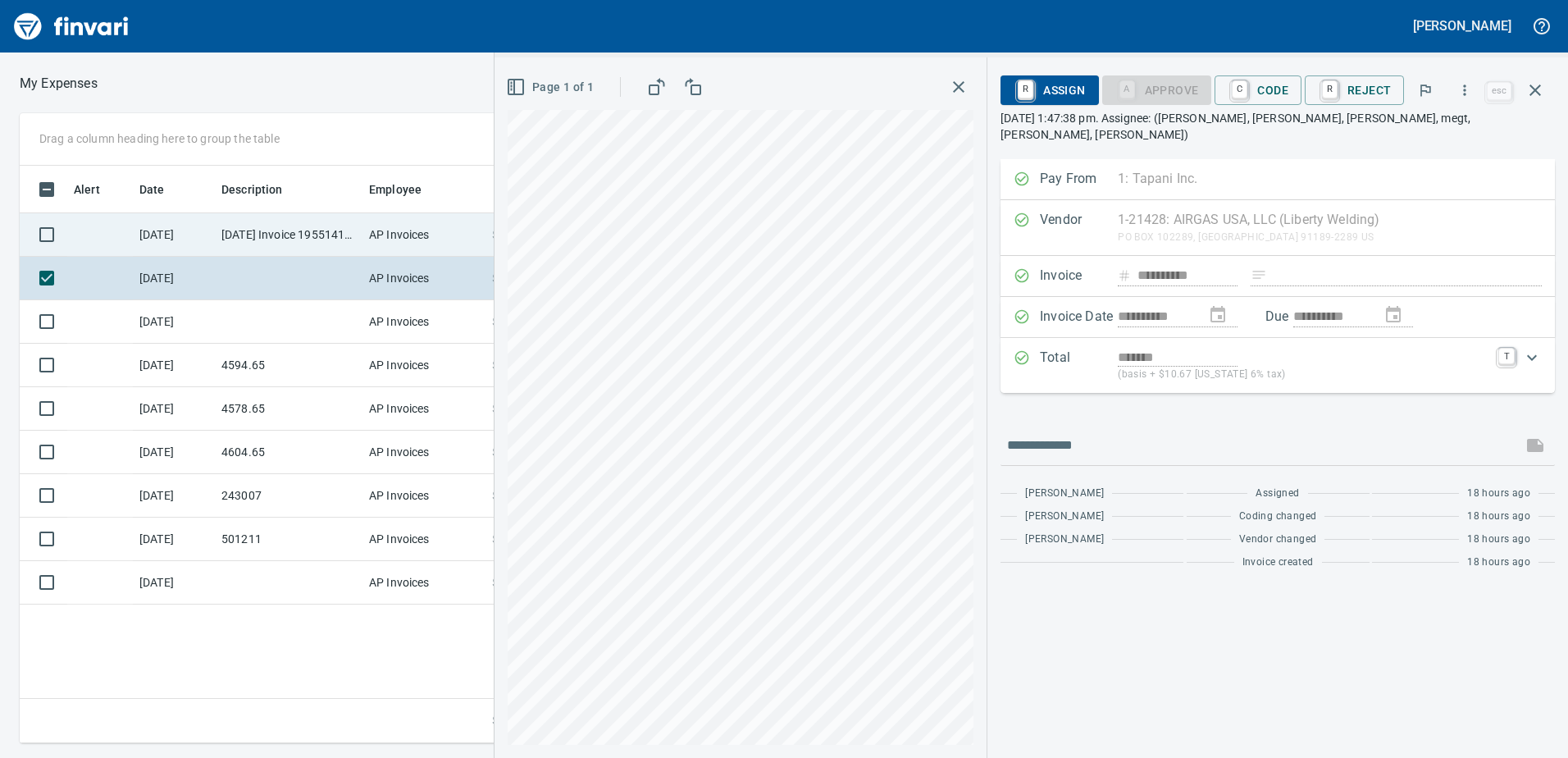
click at [267, 239] on td "7/18/2025 Invoice 195514110 from Uline Inc (1-24846)" at bounding box center [289, 235] width 148 height 44
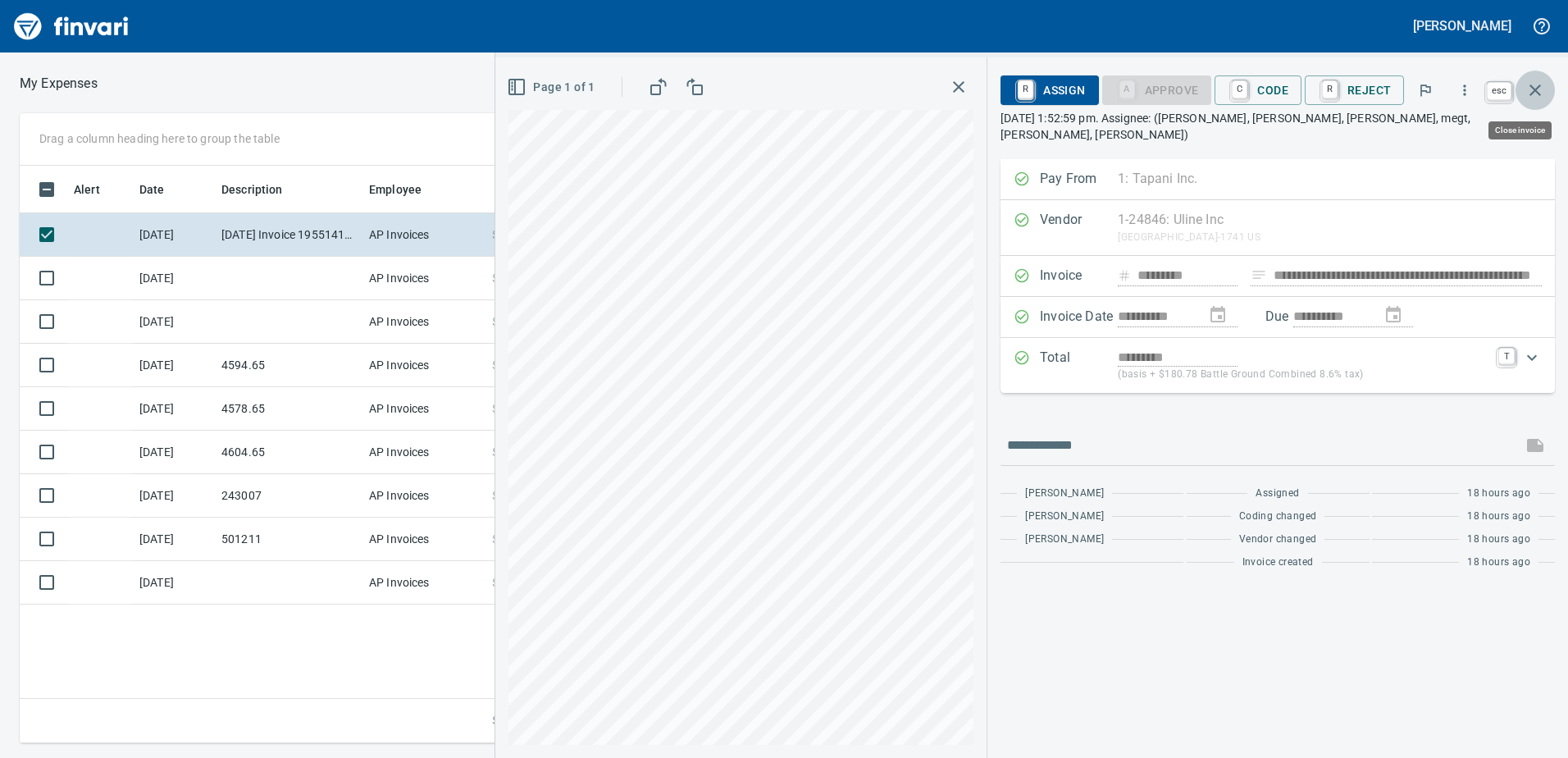
click at [1526, 87] on icon "button" at bounding box center [1535, 90] width 20 height 20
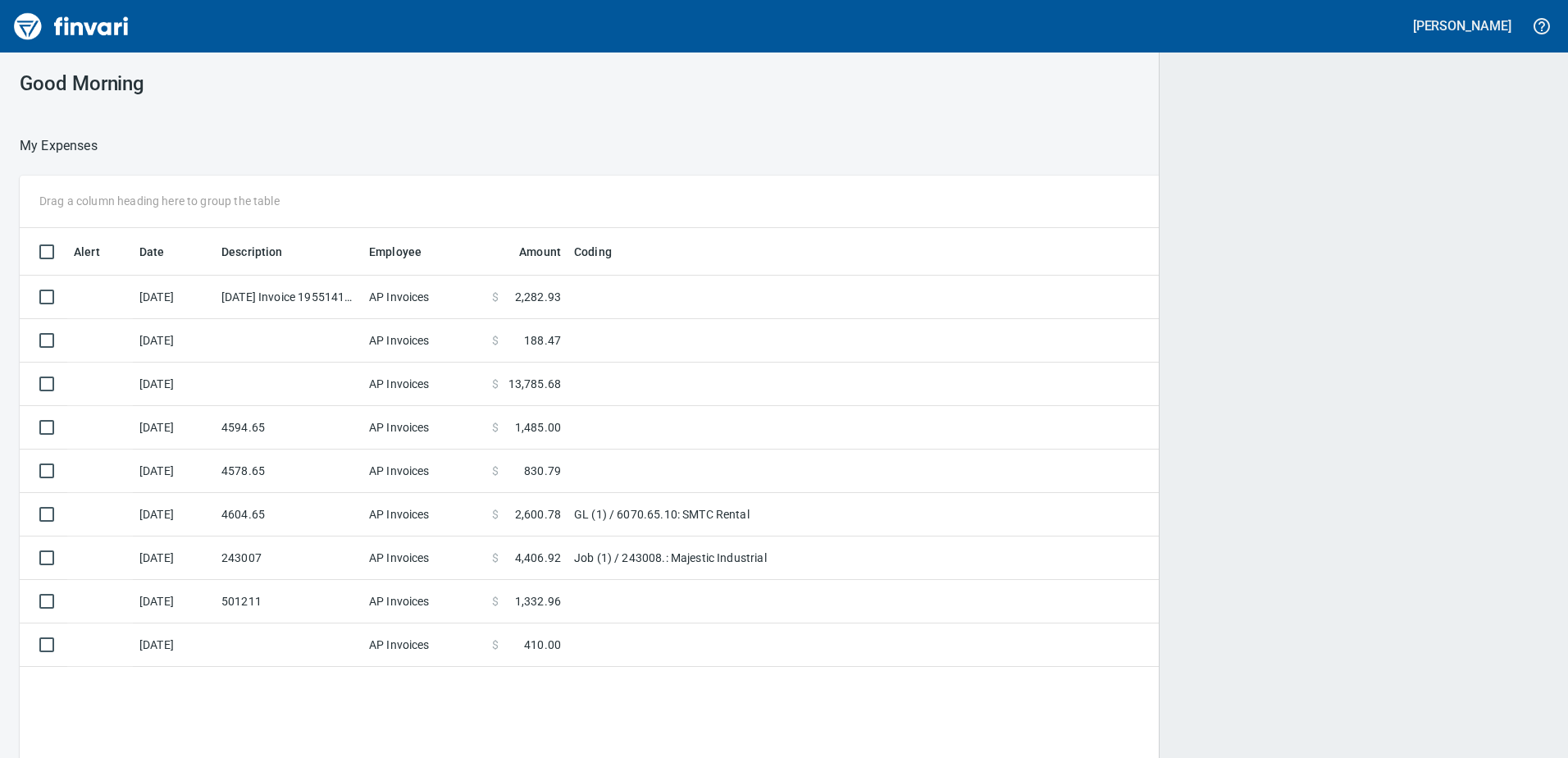
scroll to position [566, 1502]
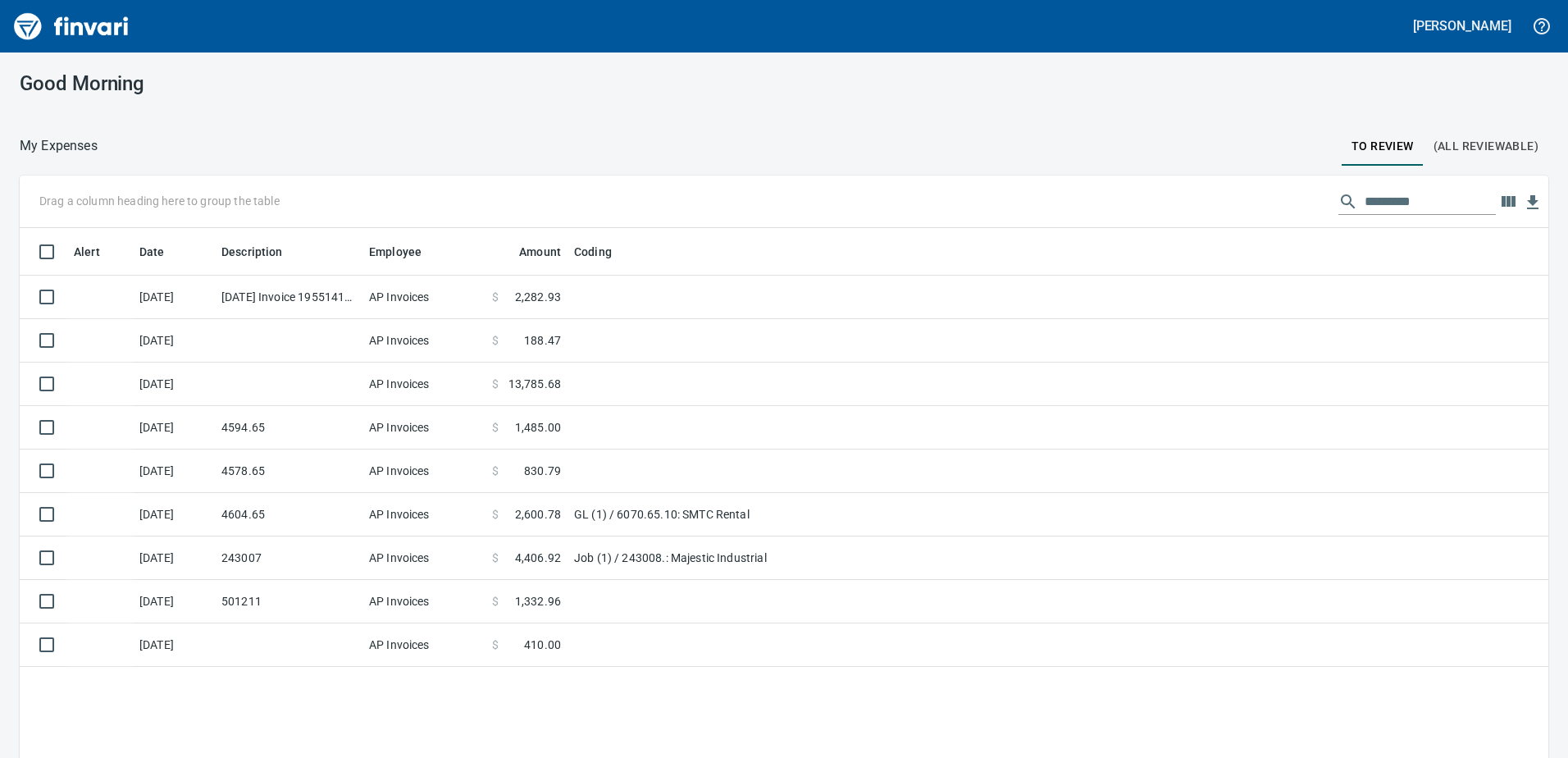
click at [1455, 130] on button "(All Reviewable)" at bounding box center [1486, 146] width 125 height 40
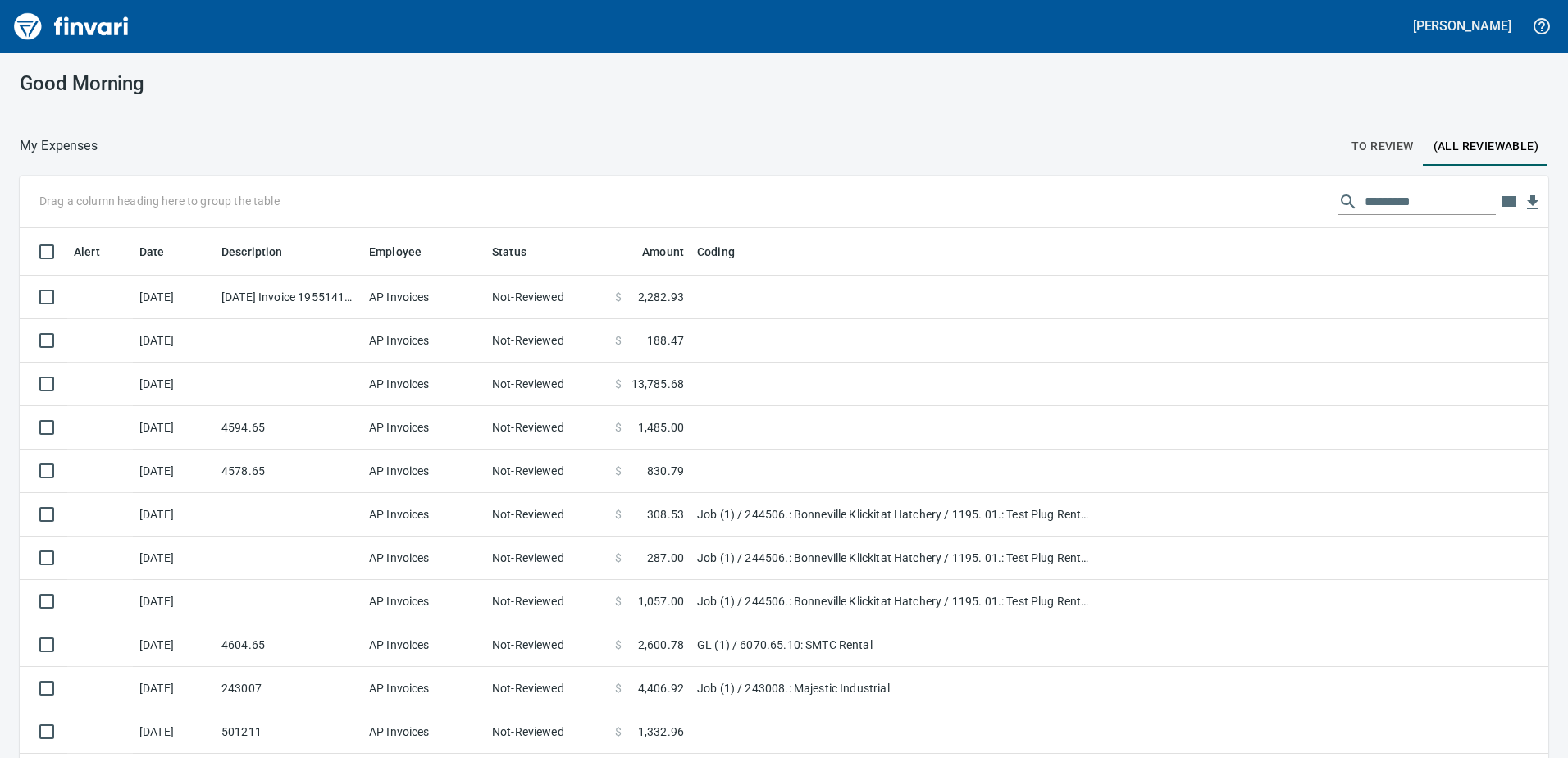
scroll to position [566, 1492]
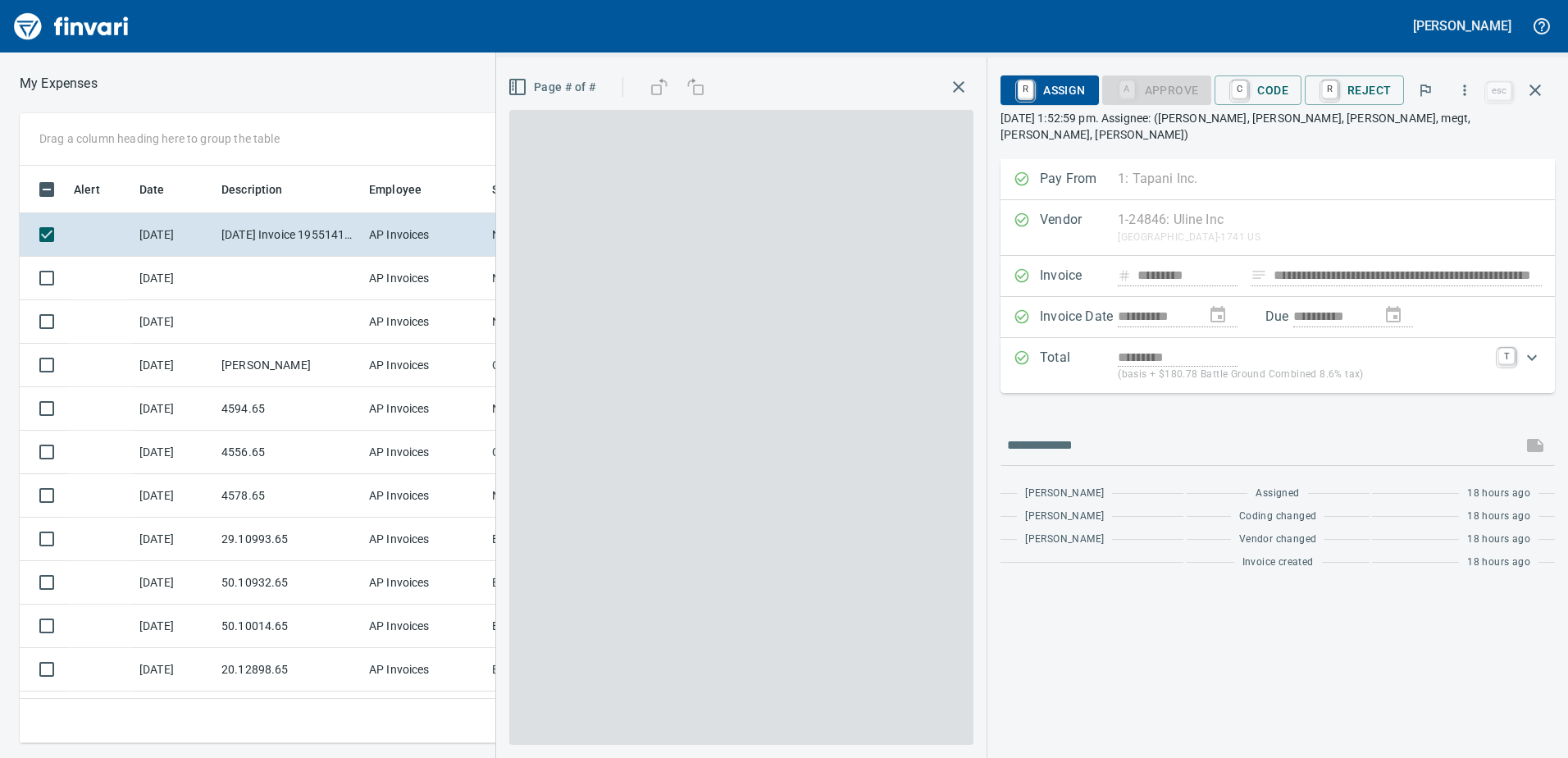
scroll to position [566, 1094]
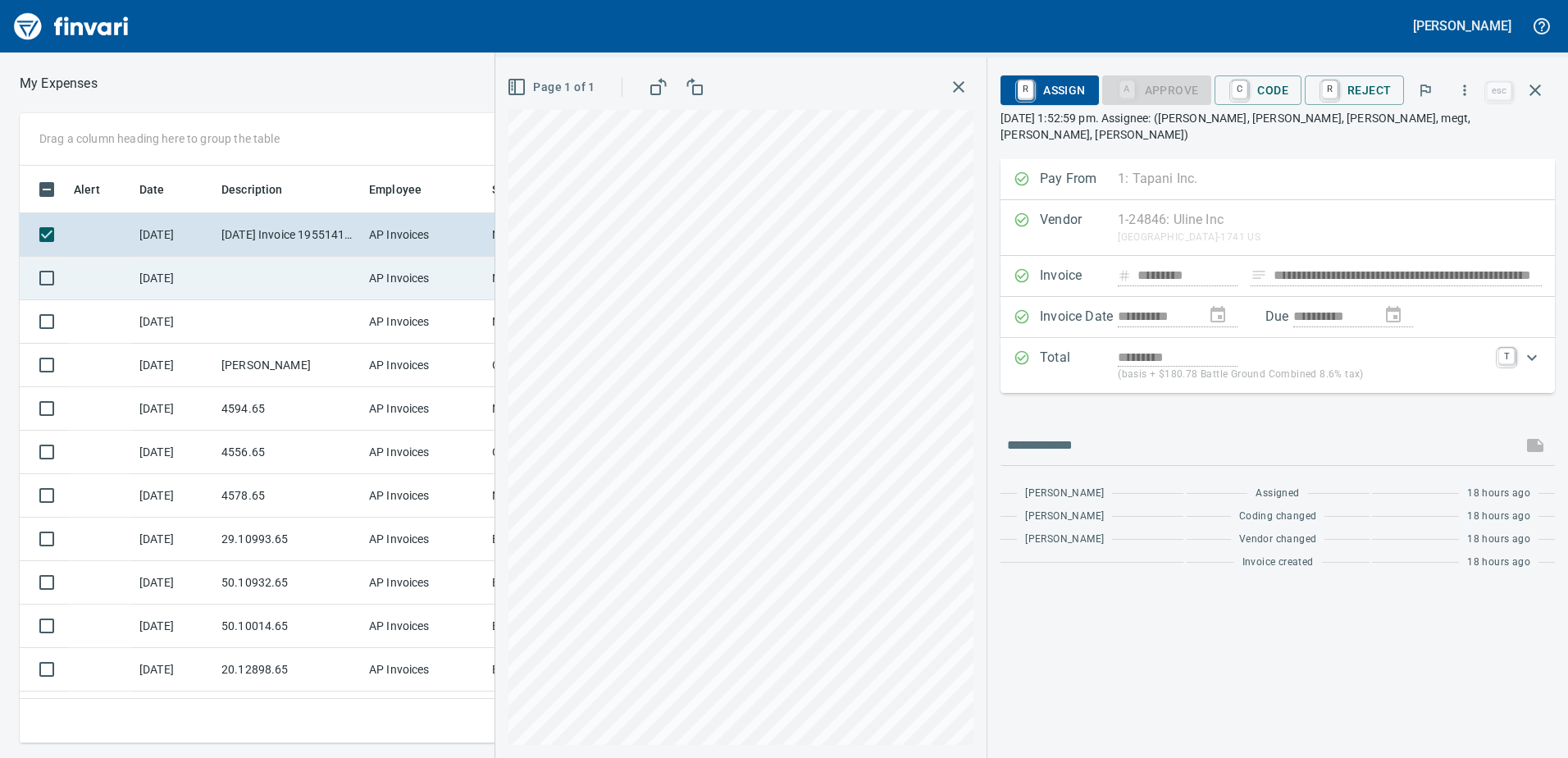
click at [239, 276] on td at bounding box center [289, 279] width 148 height 44
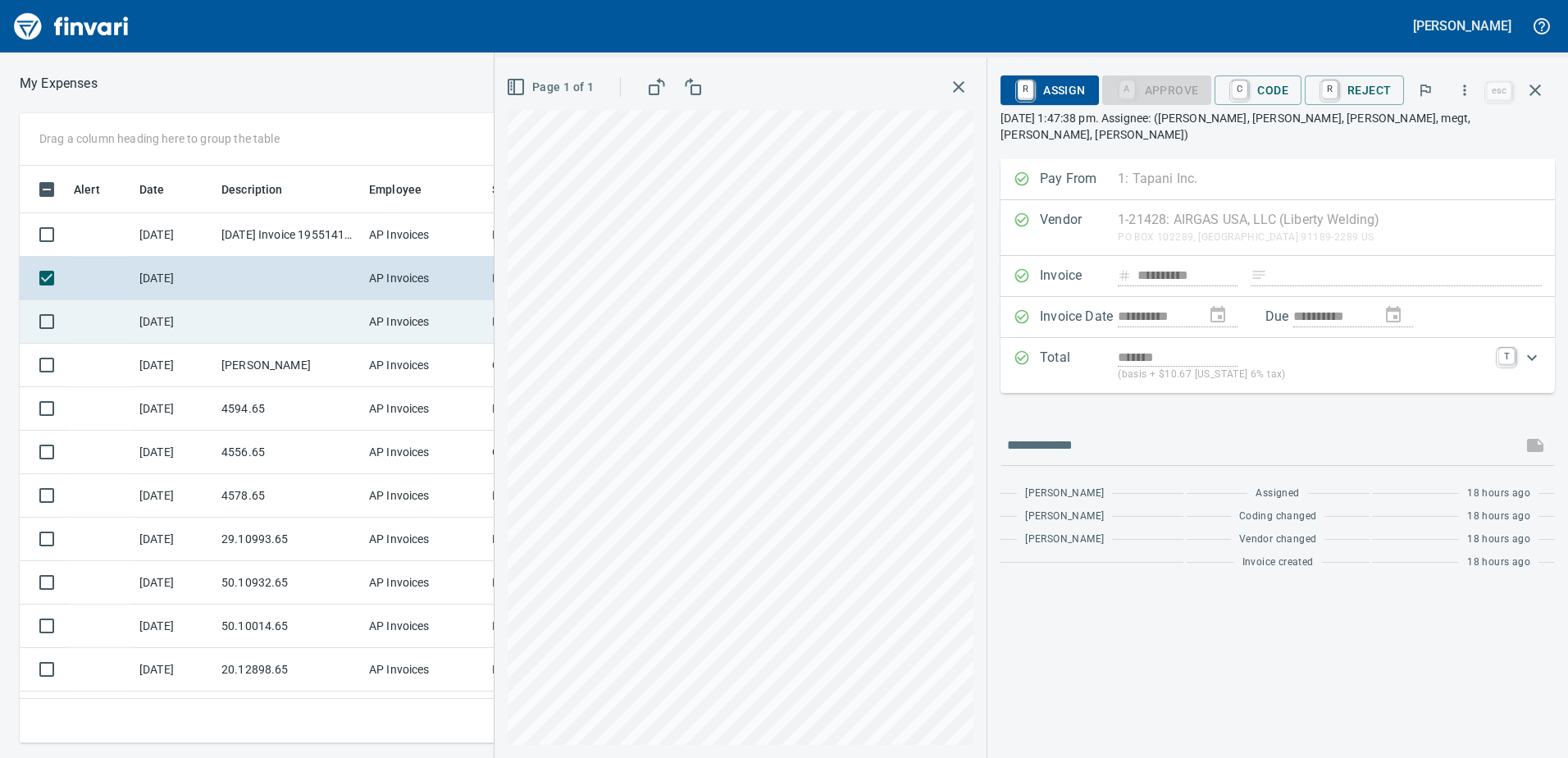
click at [261, 316] on td at bounding box center [289, 322] width 148 height 44
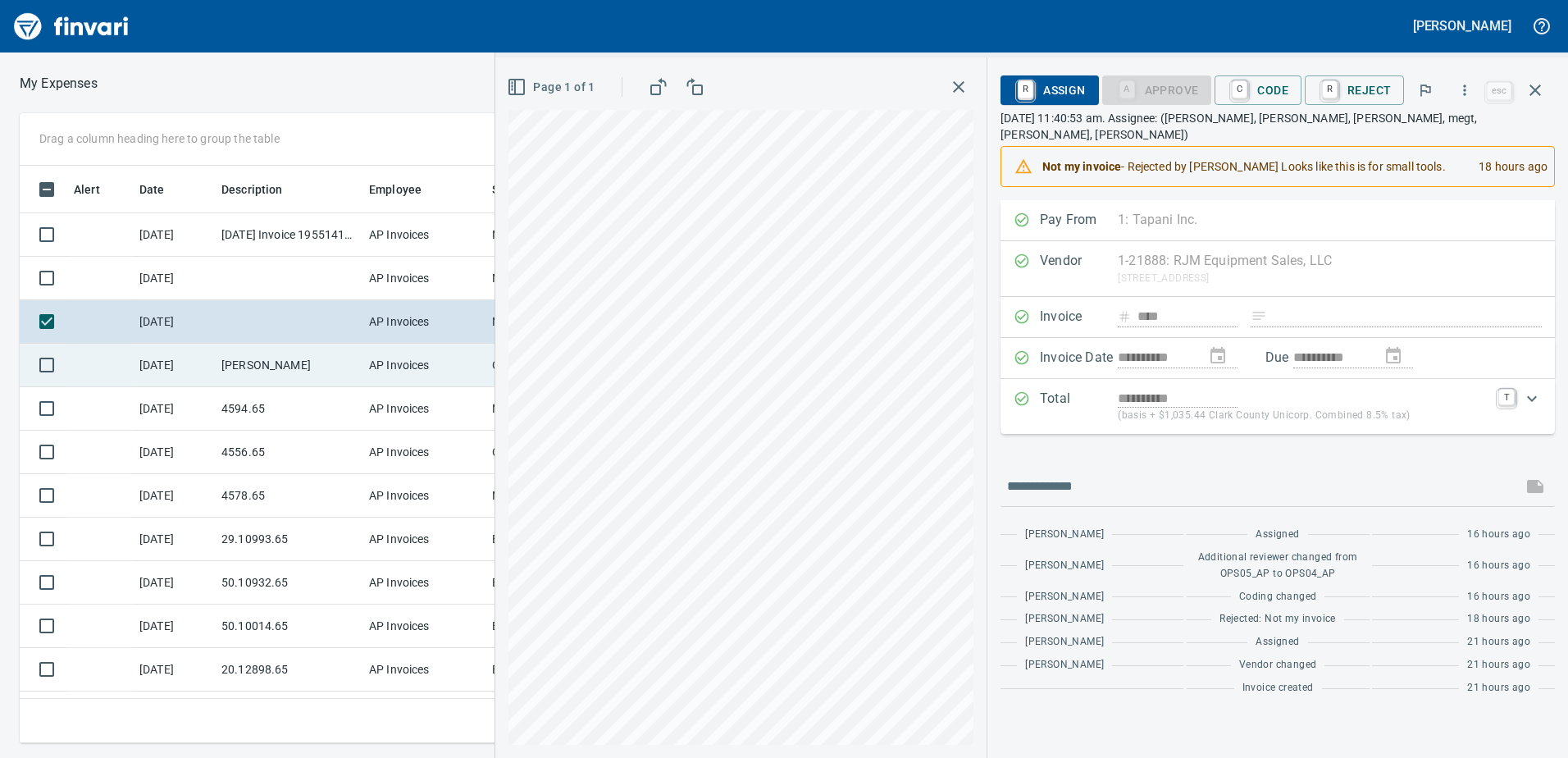
click at [296, 381] on td "TYLER" at bounding box center [289, 365] width 148 height 44
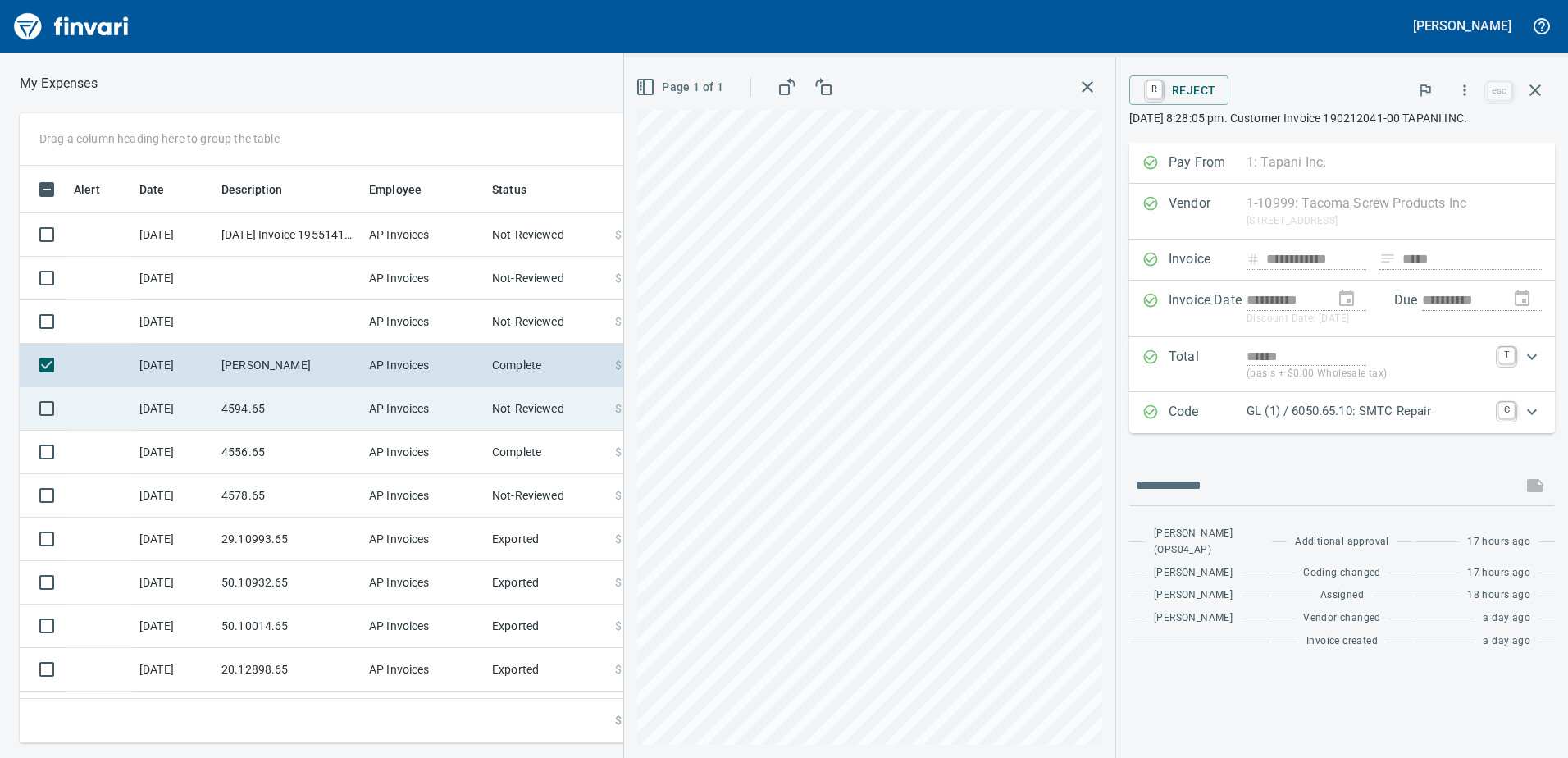
click at [316, 387] on td "4594.65" at bounding box center [289, 409] width 148 height 44
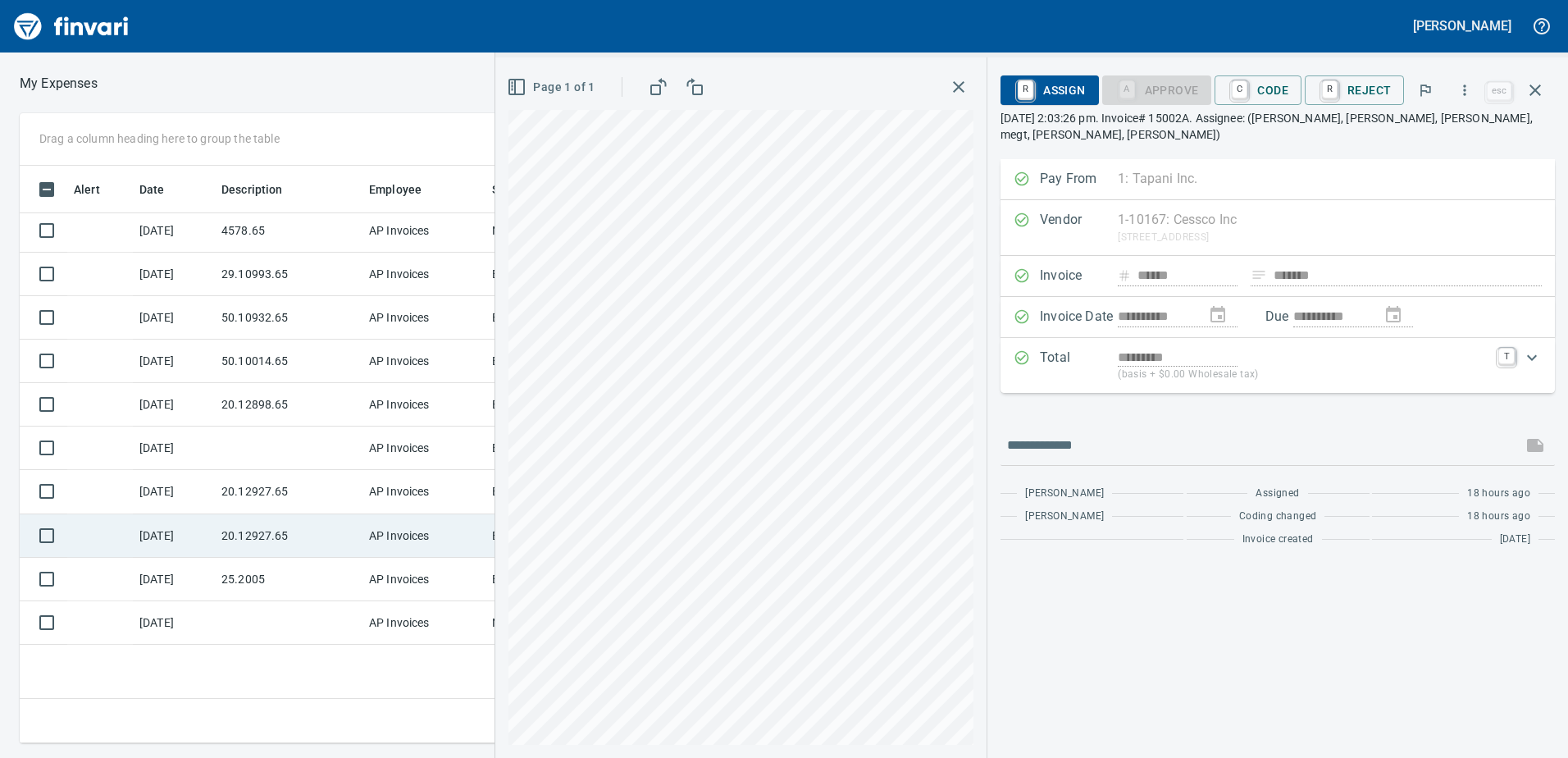
scroll to position [410, 0]
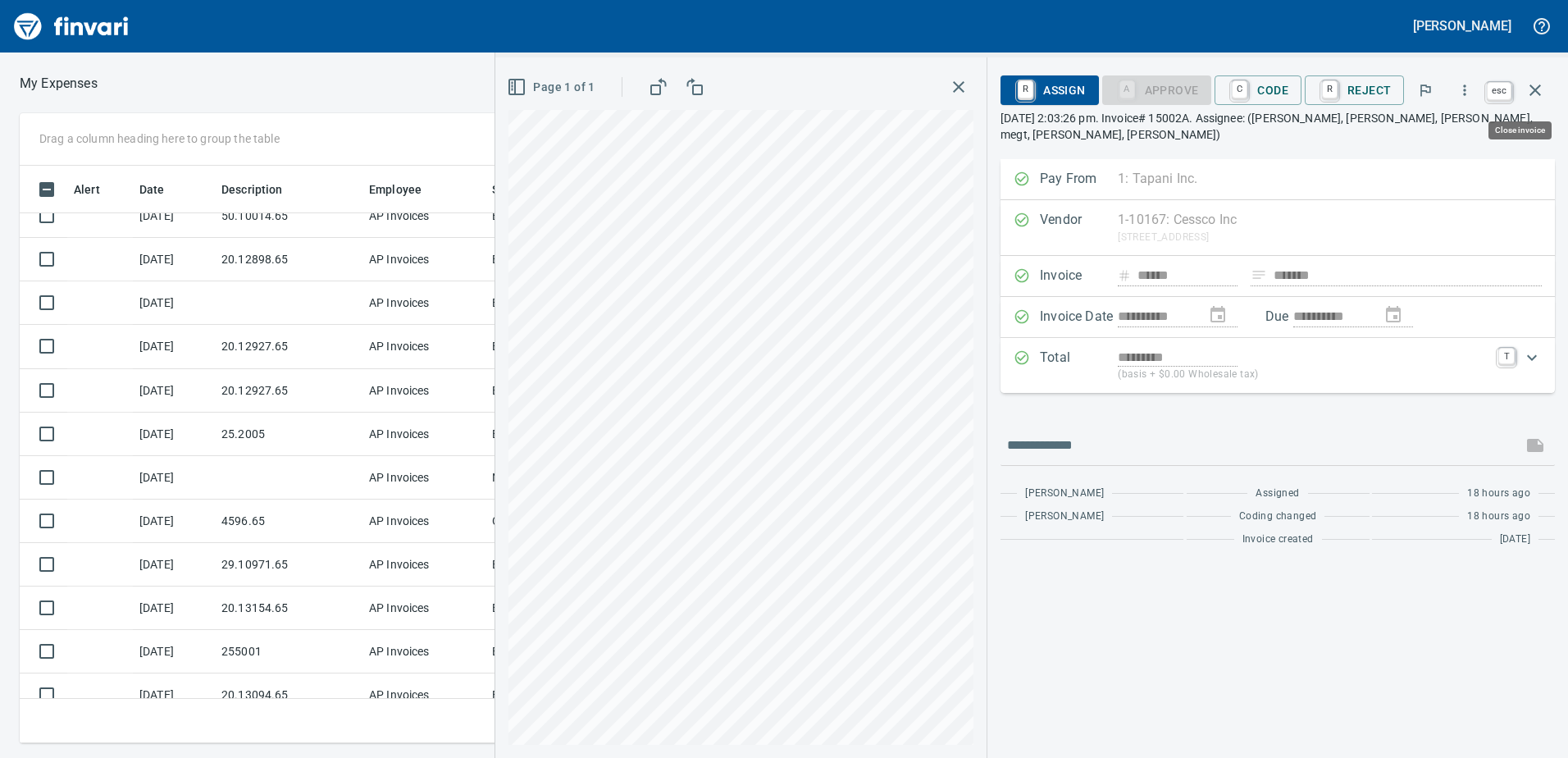
click at [1541, 84] on icon "button" at bounding box center [1535, 90] width 20 height 20
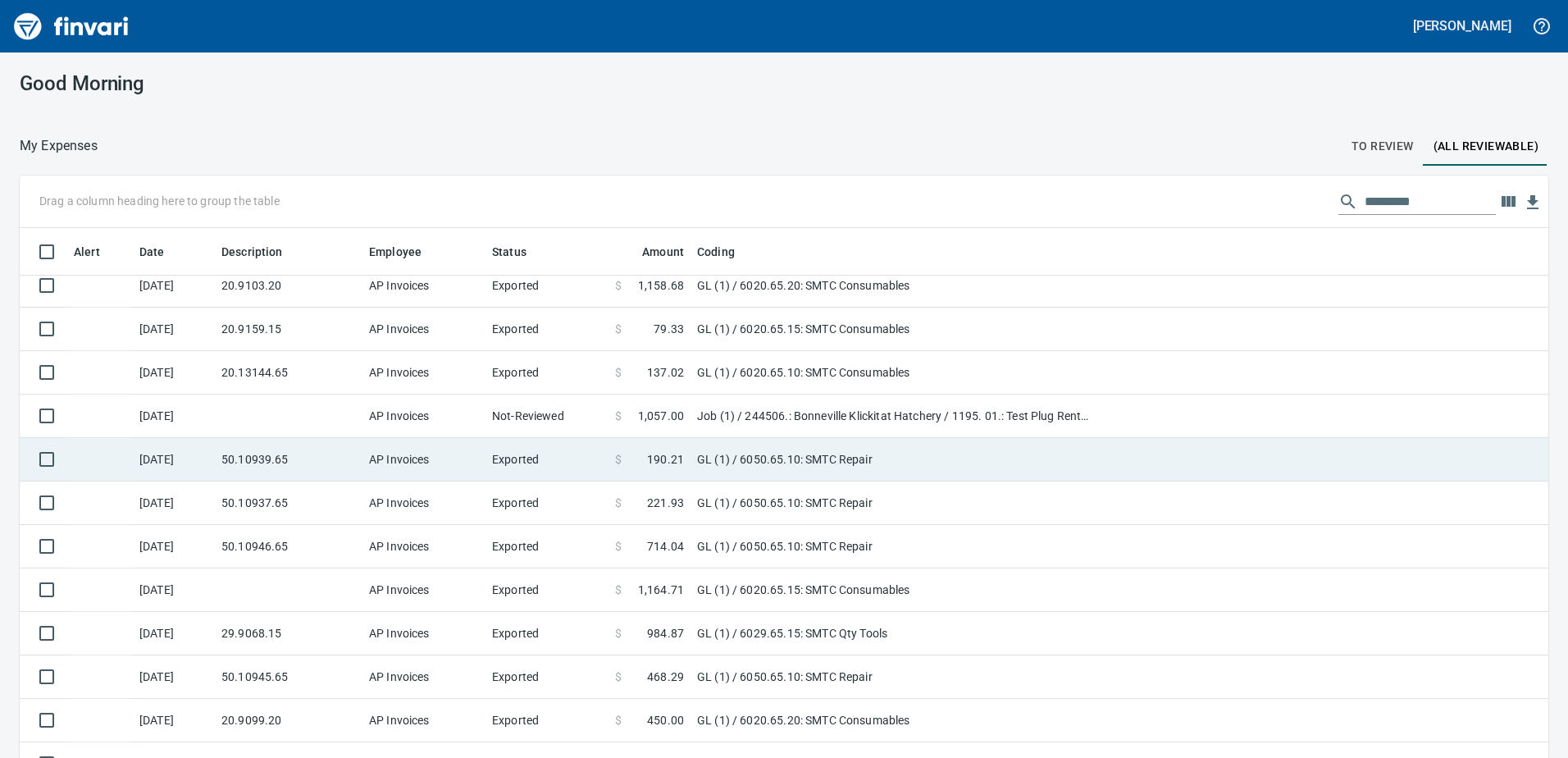
scroll to position [1722, 0]
